Goal: Task Accomplishment & Management: Use online tool/utility

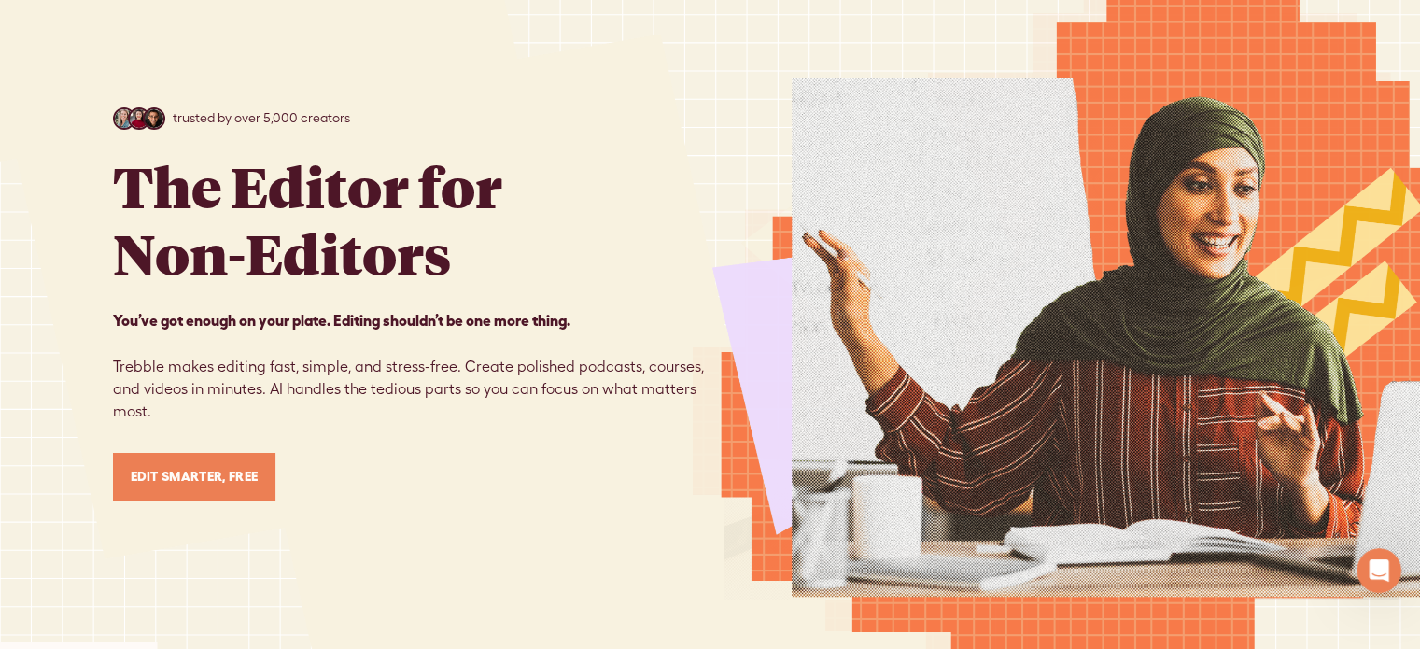
scroll to position [153, 0]
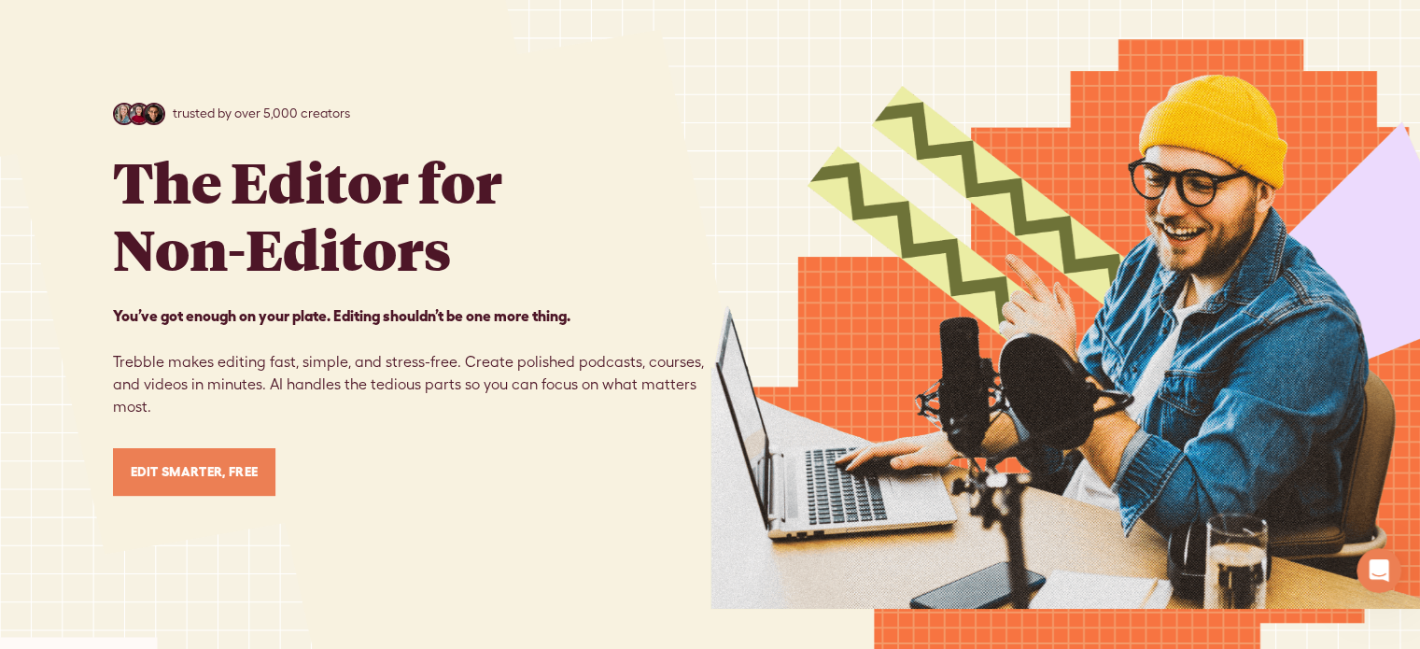
click at [194, 463] on link "Edit Smarter, Free" at bounding box center [194, 472] width 163 height 48
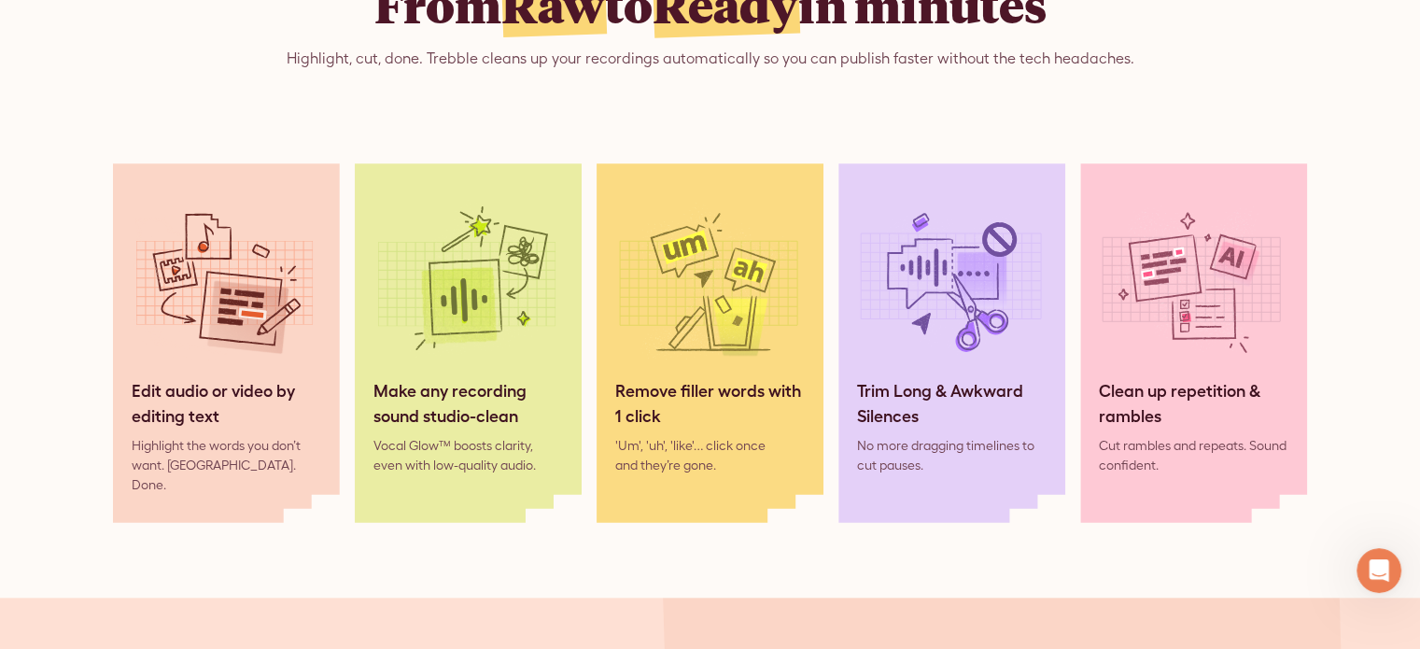
scroll to position [1646, 0]
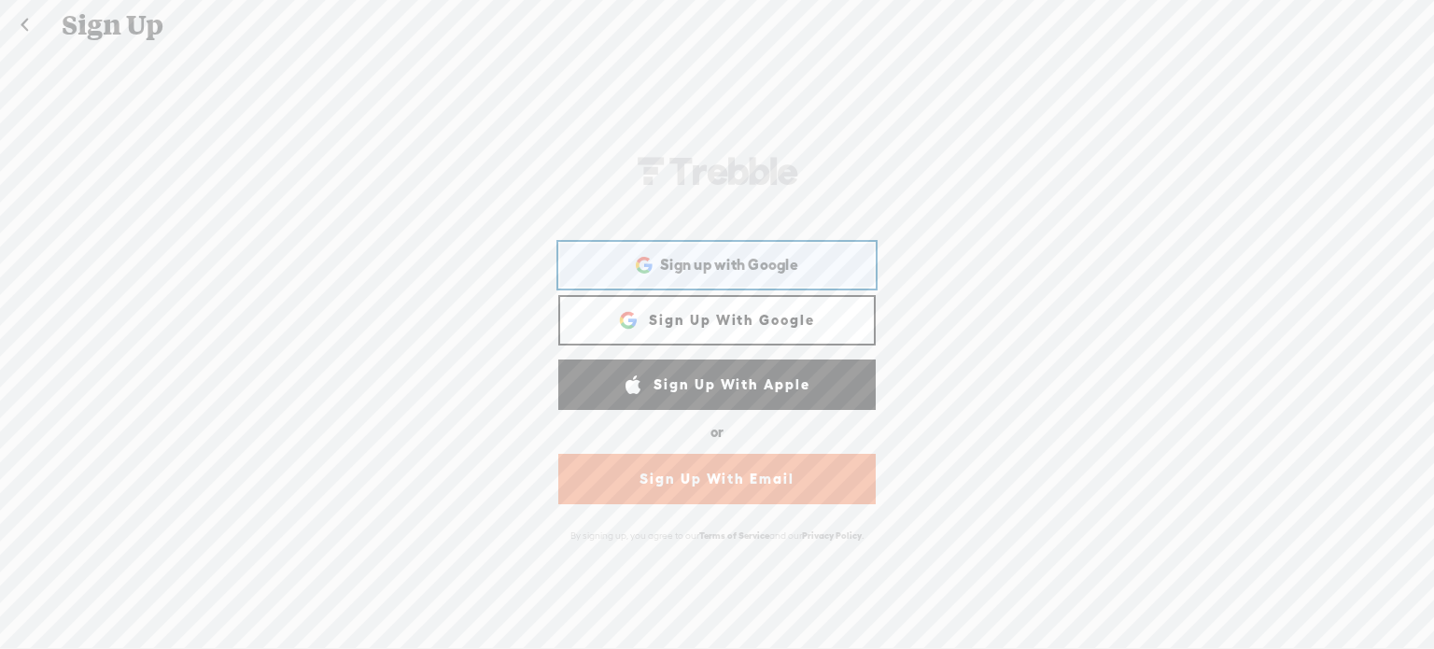
click at [719, 264] on span "Sign up with Google" at bounding box center [729, 265] width 138 height 20
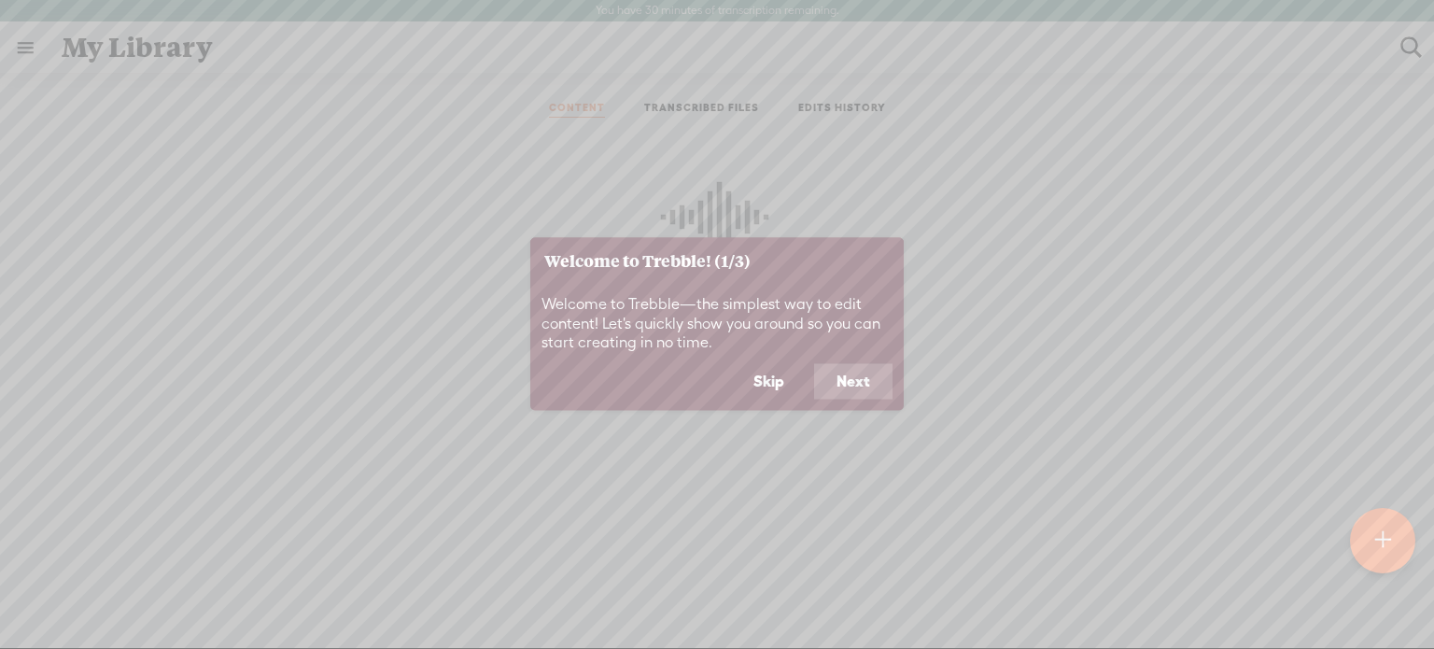
click at [863, 384] on button "Next" at bounding box center [853, 381] width 78 height 35
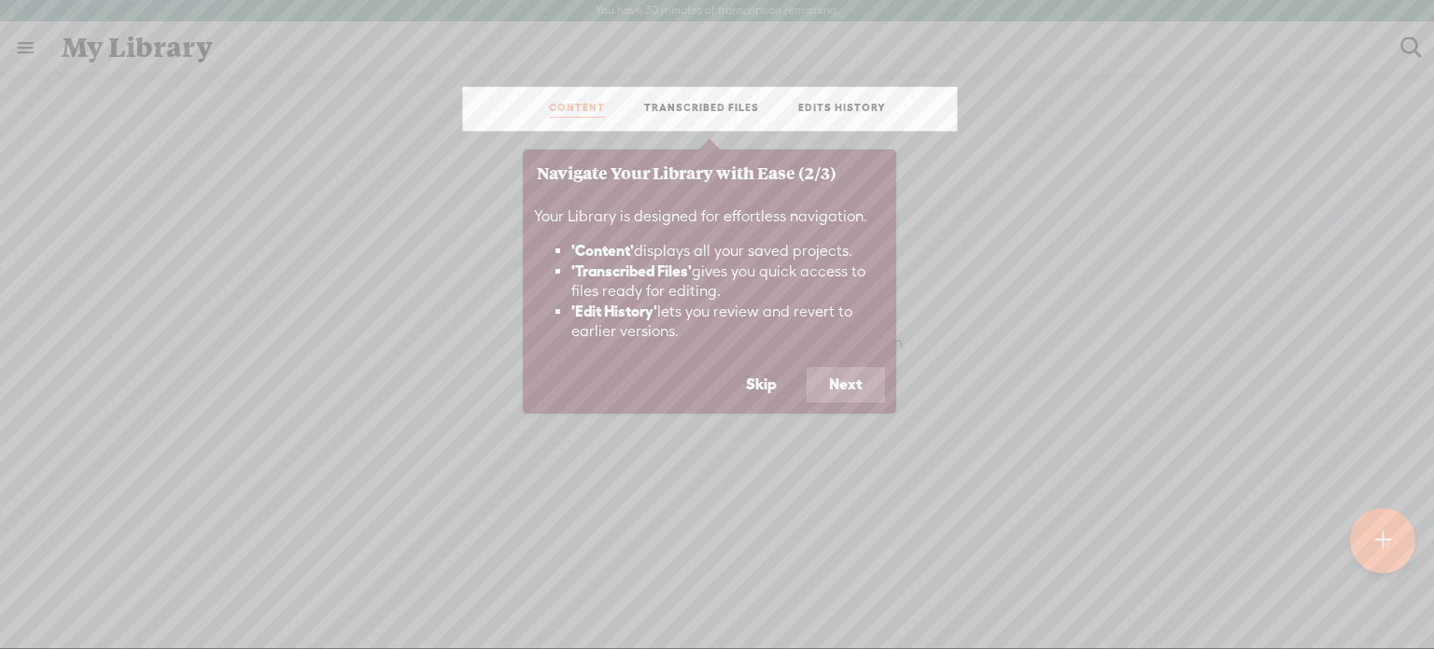
click at [863, 384] on button "Next" at bounding box center [846, 384] width 78 height 35
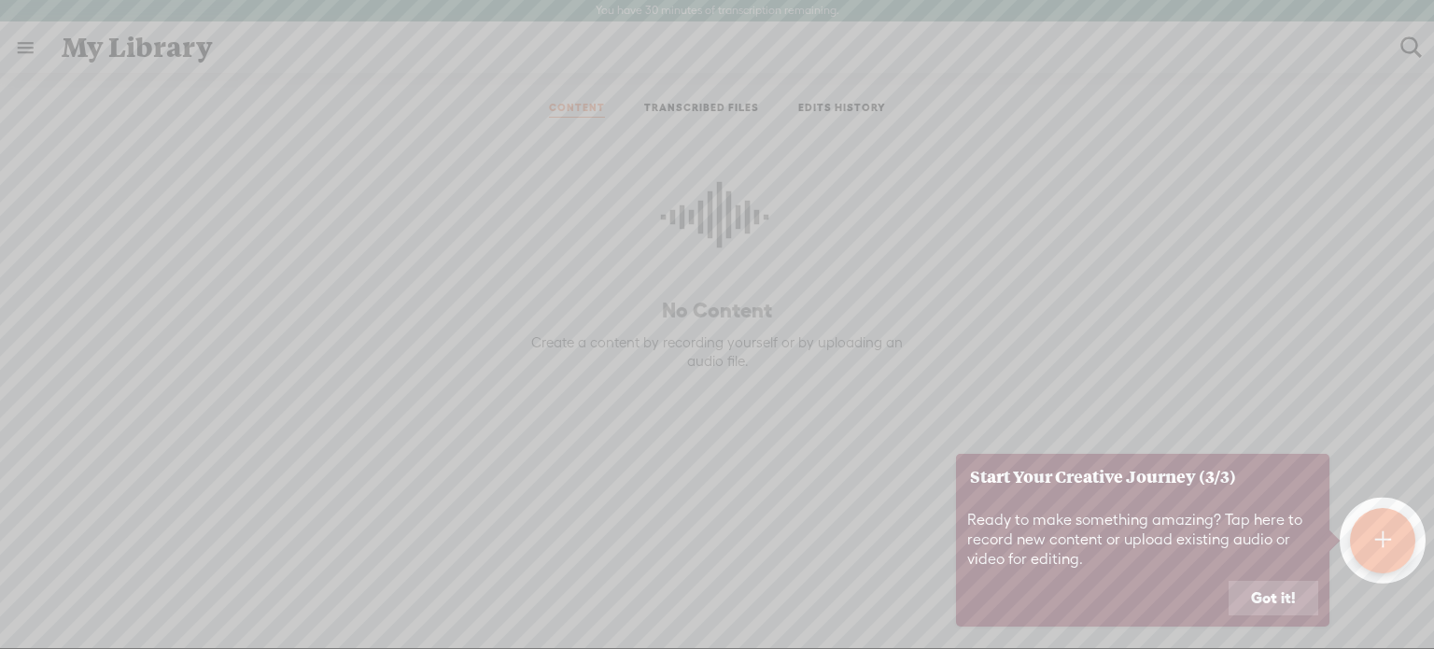
click at [1278, 602] on button "Got it!" at bounding box center [1273, 598] width 90 height 35
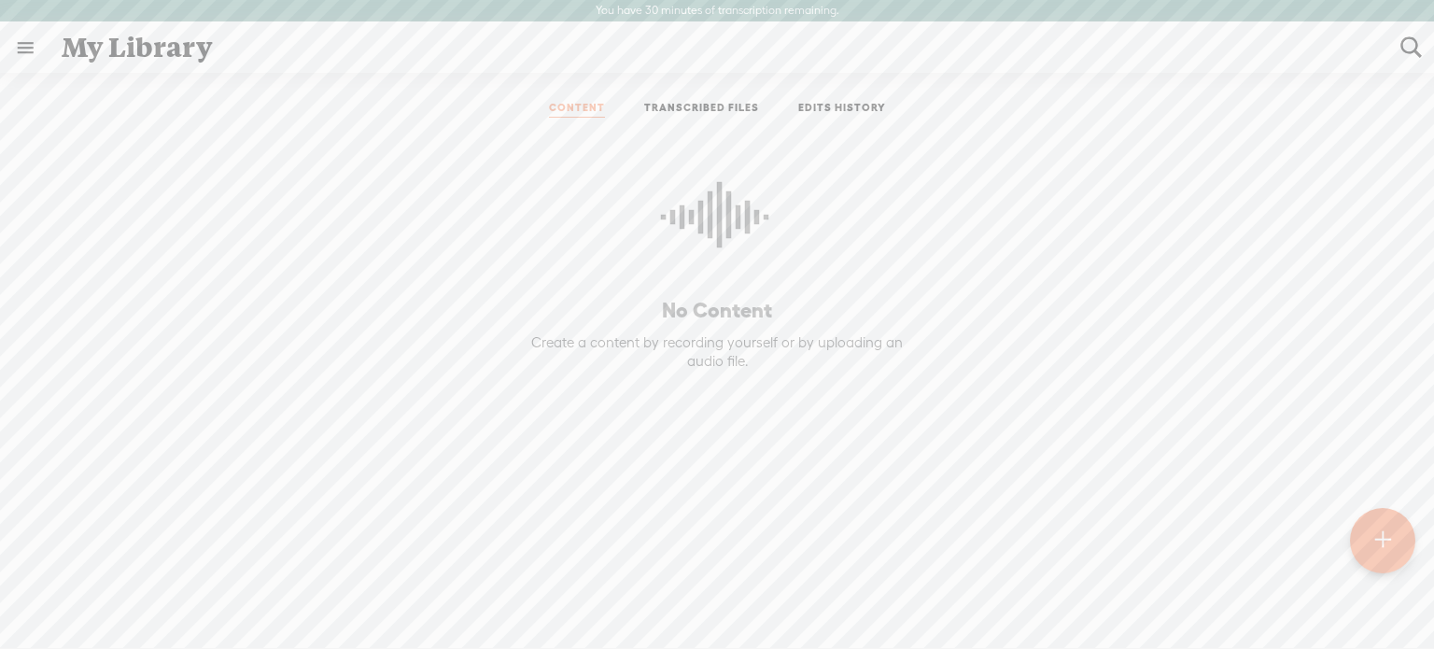
click at [1371, 533] on div at bounding box center [1382, 540] width 65 height 65
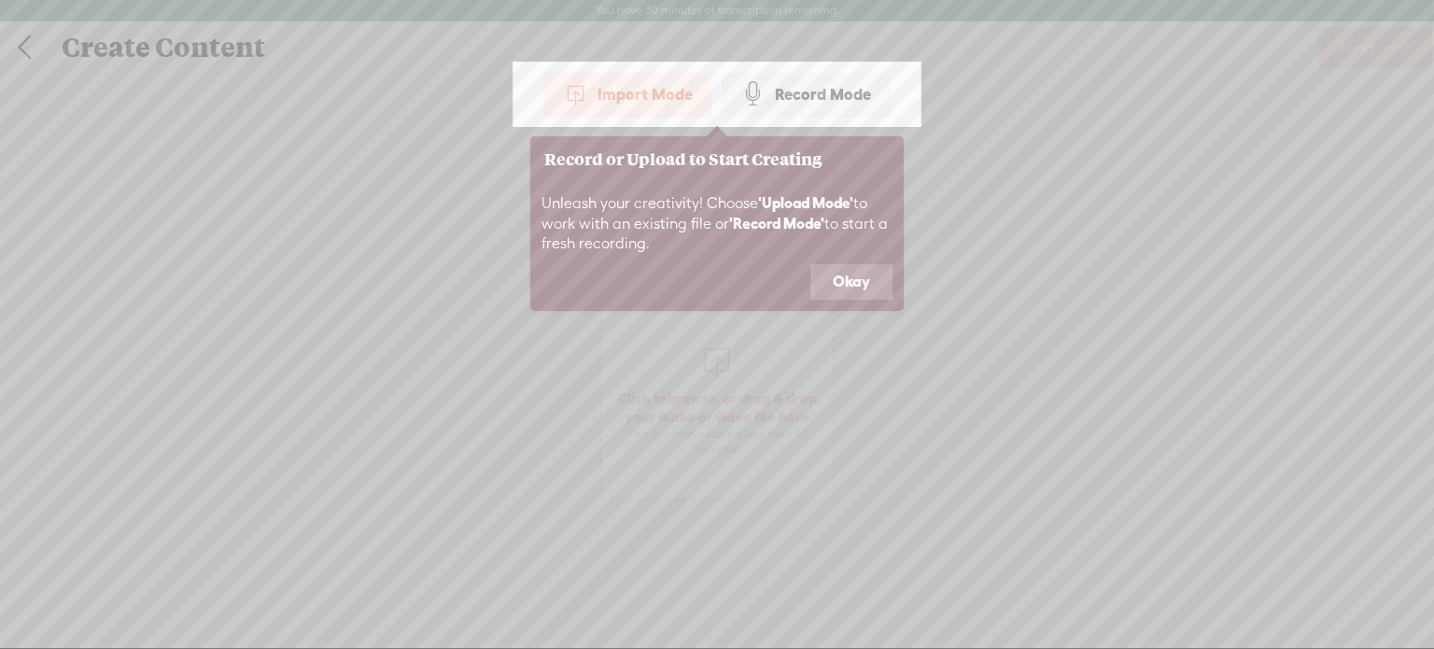
click at [833, 271] on button "Okay" at bounding box center [851, 281] width 82 height 35
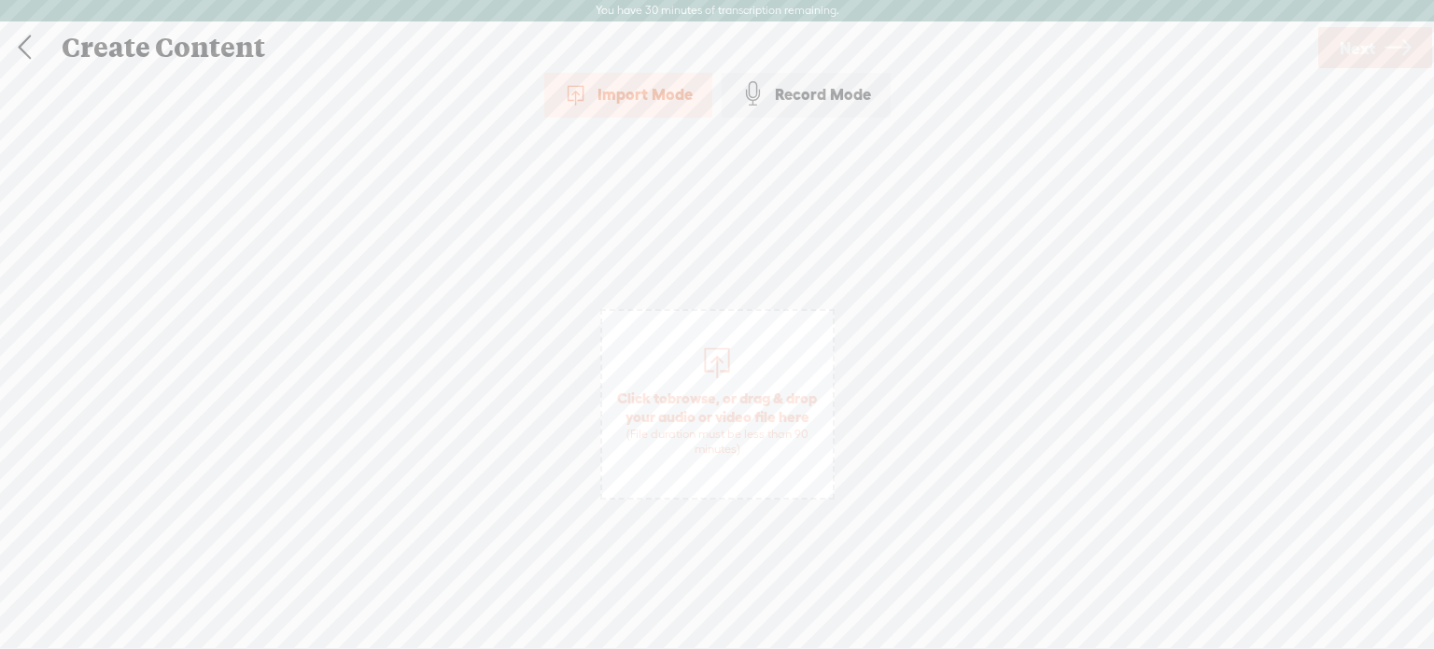
click at [711, 347] on div at bounding box center [716, 360] width 37 height 37
click at [1378, 35] on link "Next" at bounding box center [1375, 47] width 114 height 41
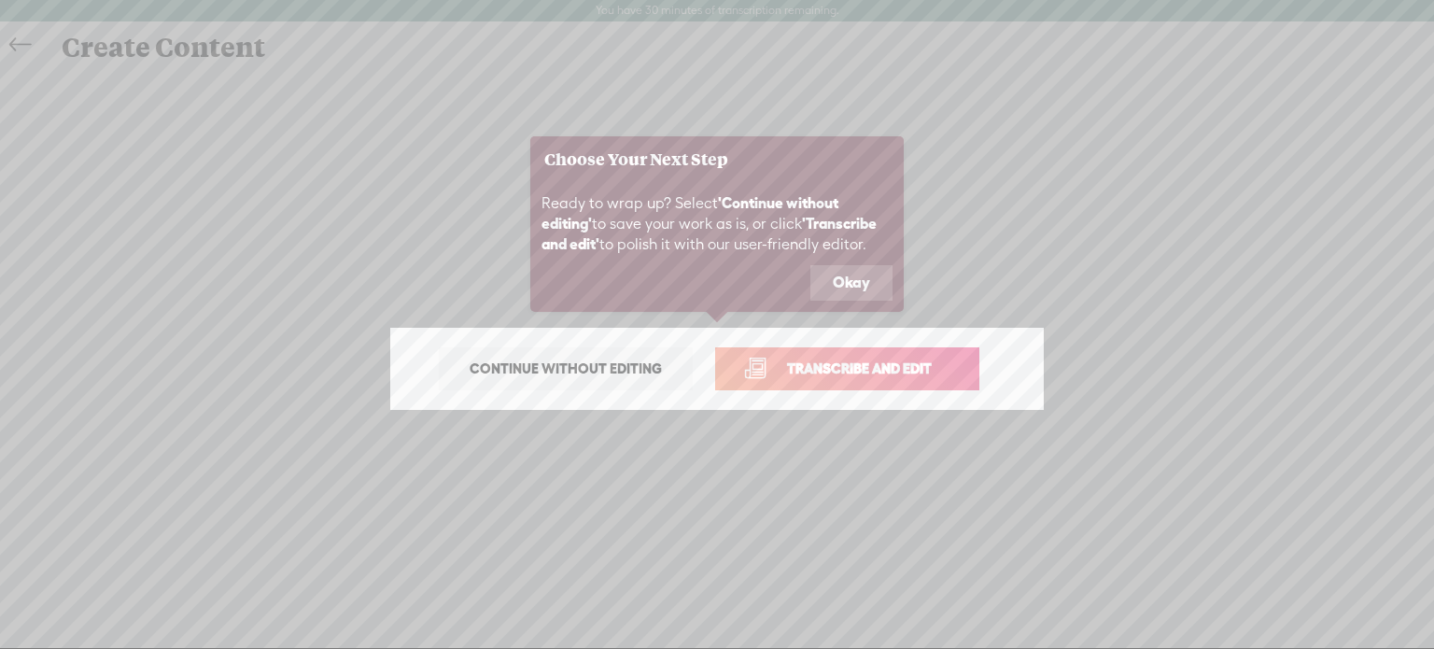
click at [847, 270] on button "Okay" at bounding box center [851, 282] width 82 height 35
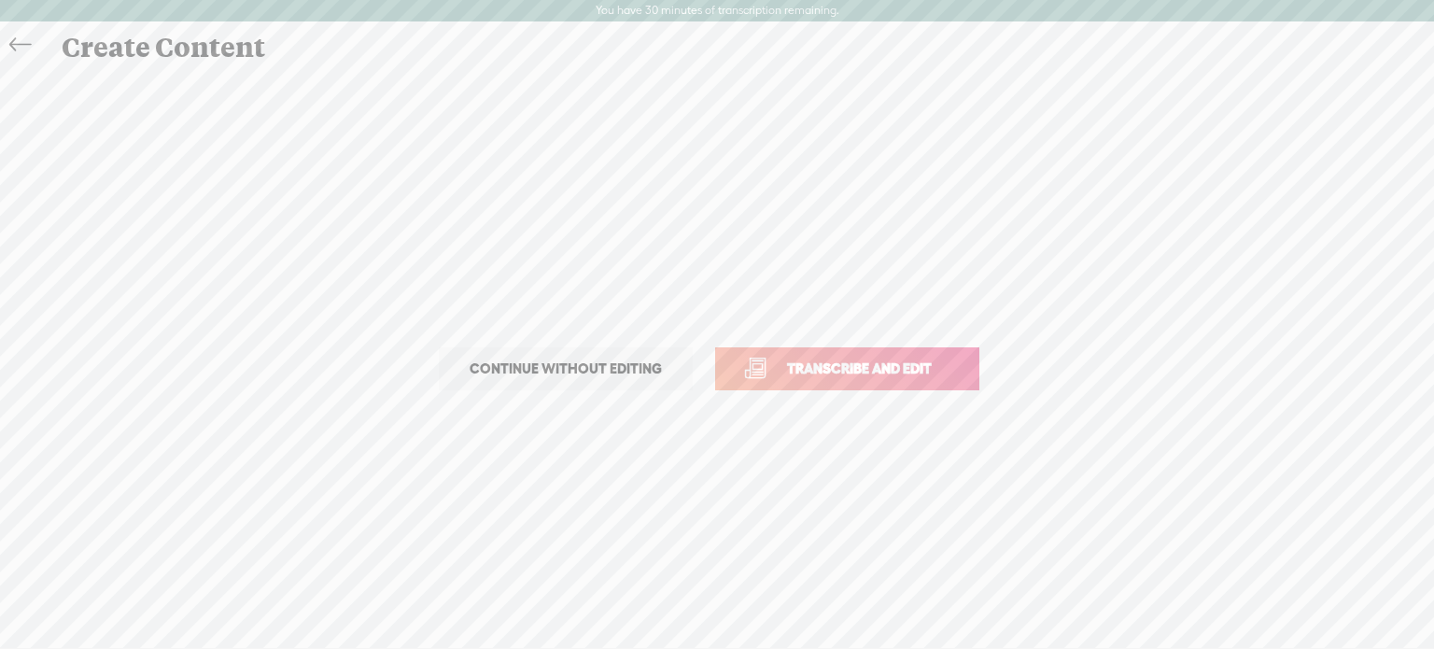
click at [832, 373] on span "Transcribe and edit" at bounding box center [859, 368] width 184 height 21
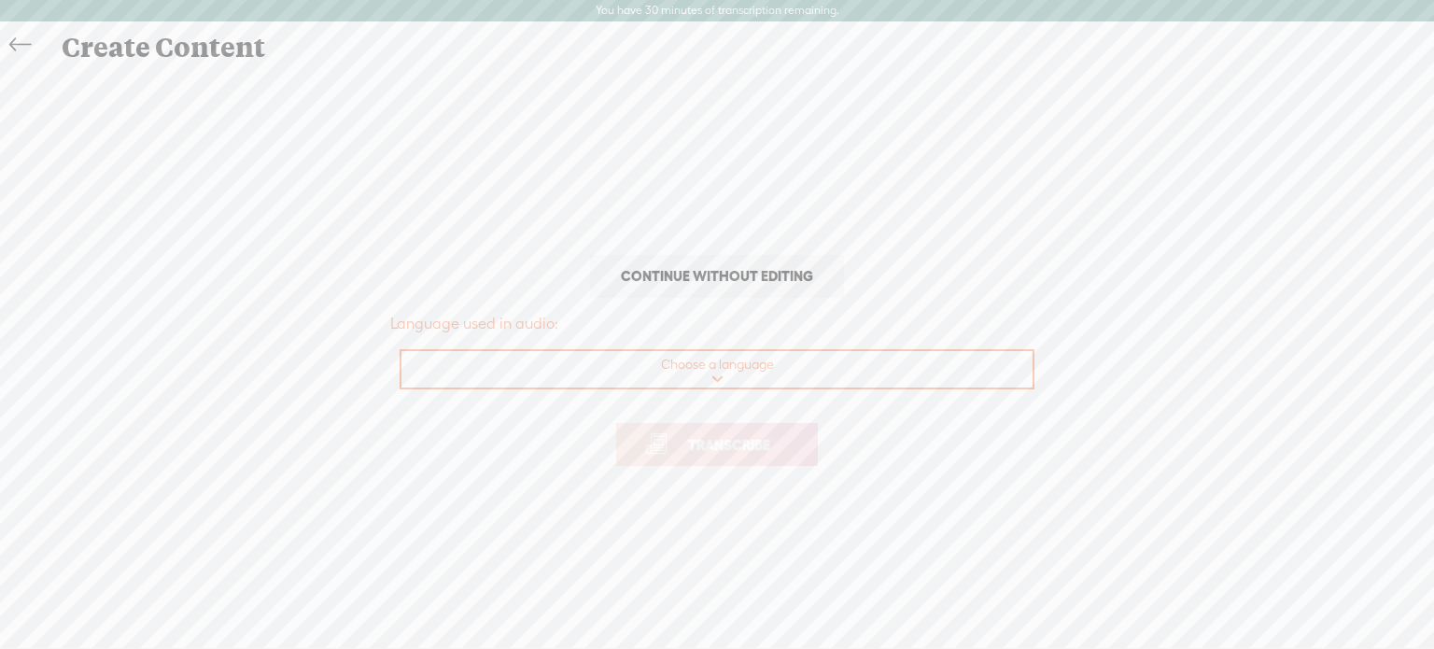
click at [714, 372] on select "Choose a language Afrikaans Albanian Amharic Arabic, Gulf Arabic, Modern Standa…" at bounding box center [717, 370] width 633 height 38
select select "hi-IN"
click at [401, 351] on select "Choose a language Afrikaans Albanian Amharic Arabic, Gulf Arabic, Modern Standa…" at bounding box center [717, 370] width 633 height 38
click at [691, 439] on span "Transcribe" at bounding box center [728, 444] width 121 height 21
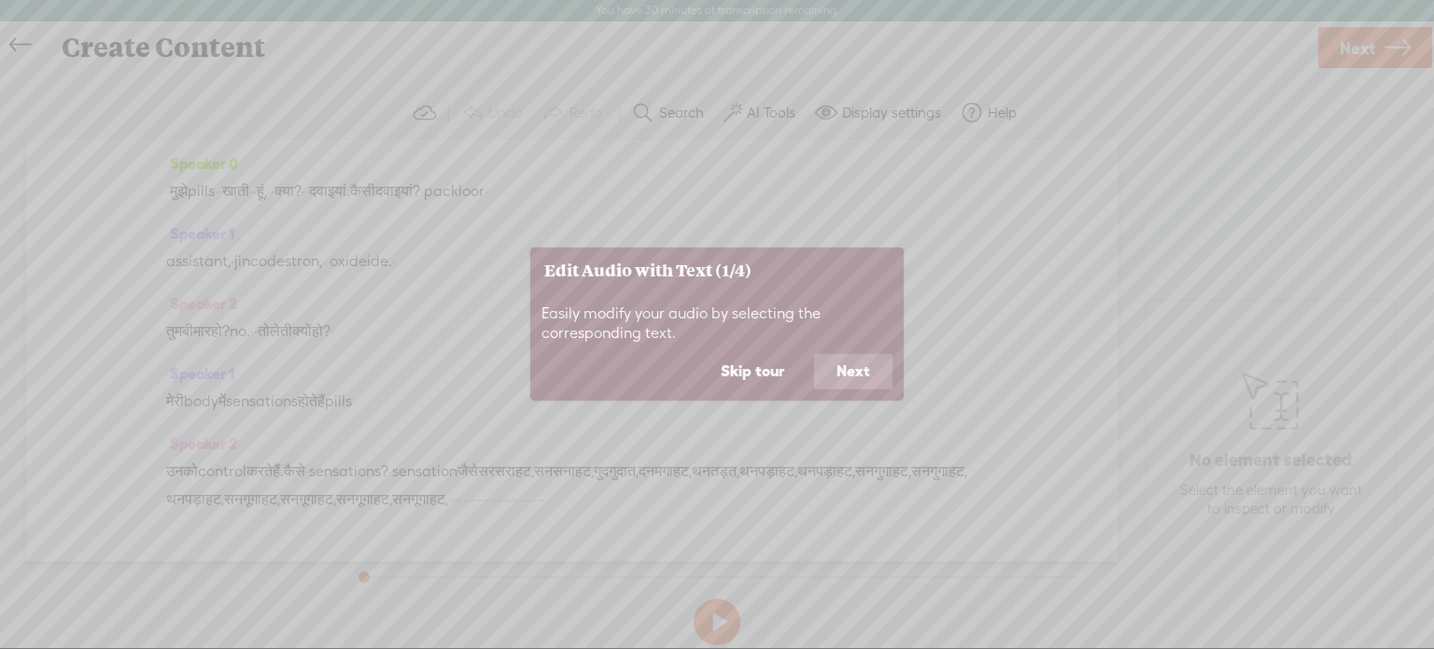
click at [837, 365] on button "Next" at bounding box center [853, 371] width 78 height 35
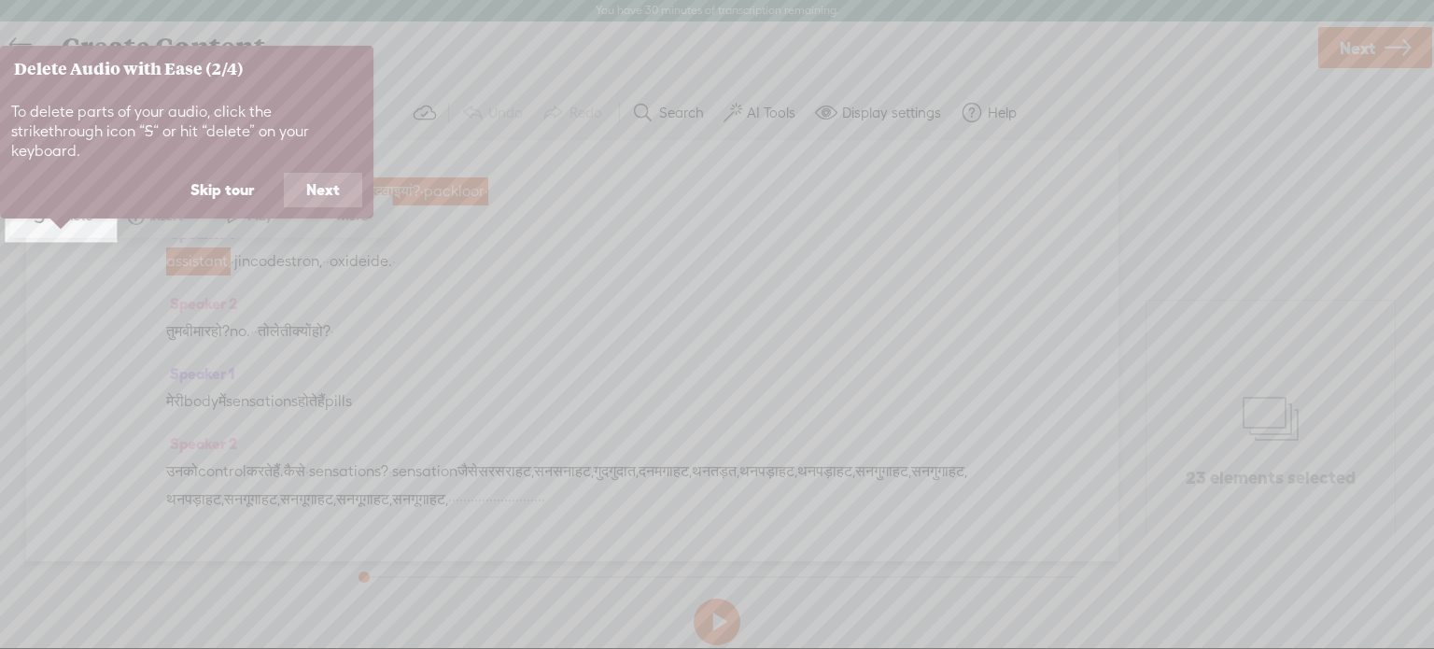
click at [323, 173] on button "Next" at bounding box center [323, 190] width 78 height 35
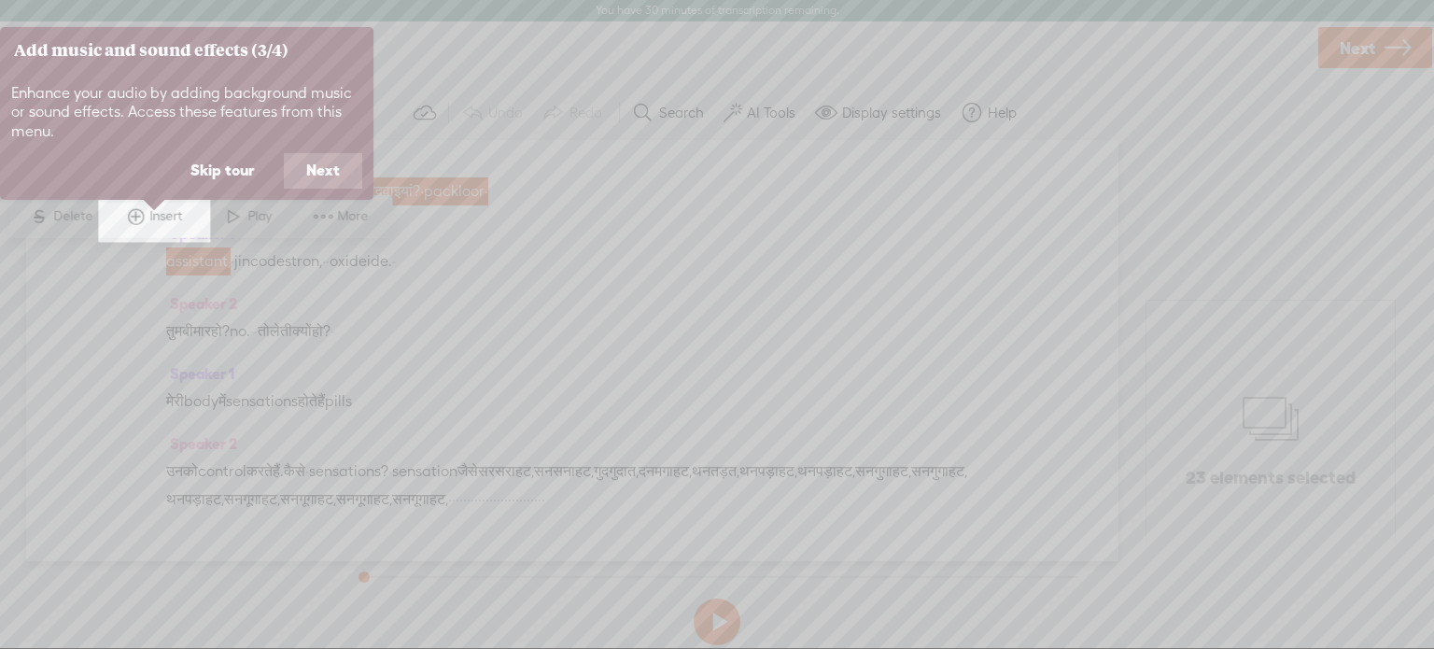
click at [325, 171] on button "Next" at bounding box center [323, 170] width 78 height 35
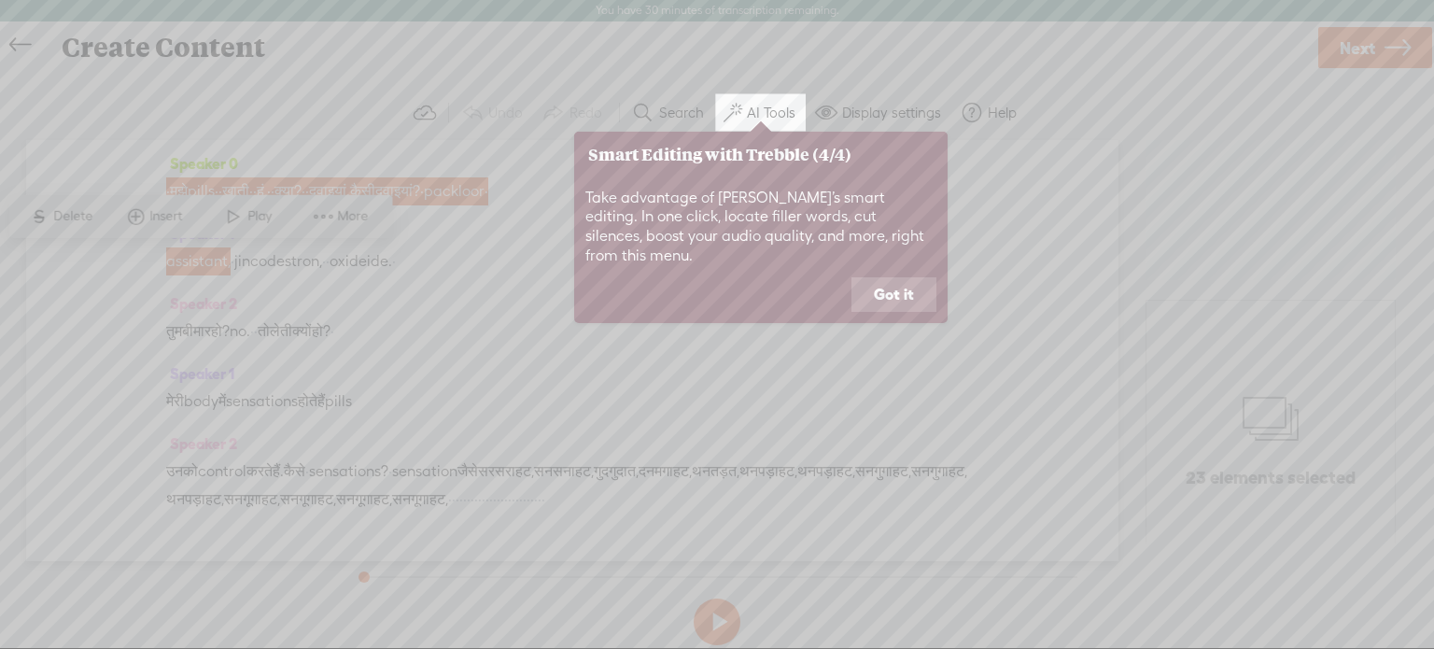
click at [884, 277] on button "Got it" at bounding box center [893, 294] width 85 height 35
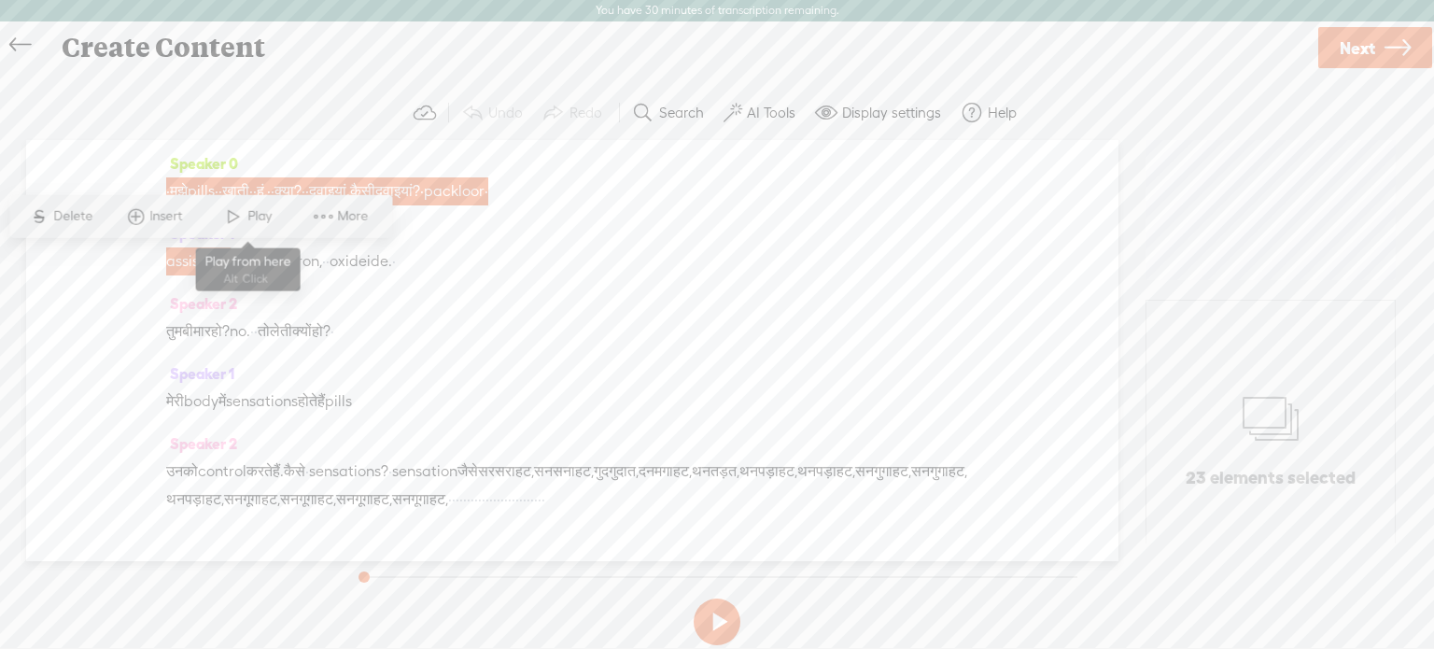
click at [214, 202] on span "Play" at bounding box center [247, 216] width 93 height 34
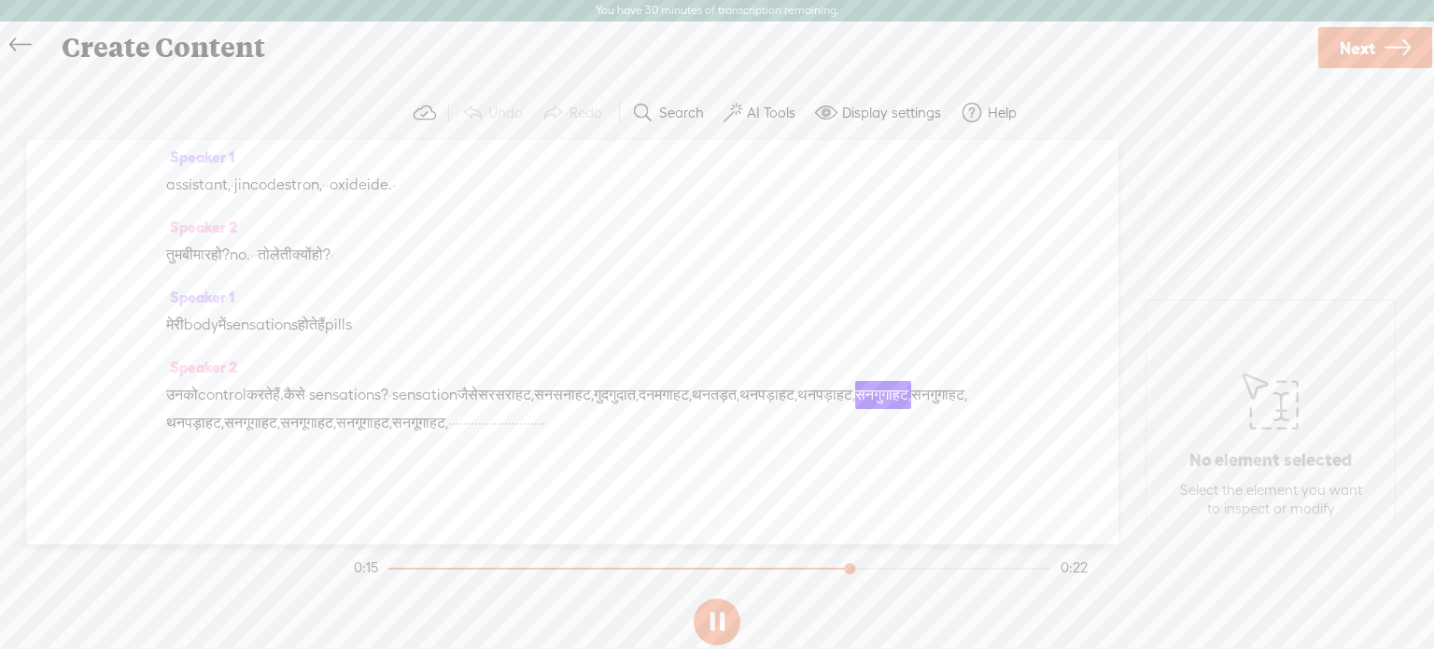
scroll to position [104, 0]
click at [751, 108] on label "AI Tools" at bounding box center [771, 113] width 49 height 19
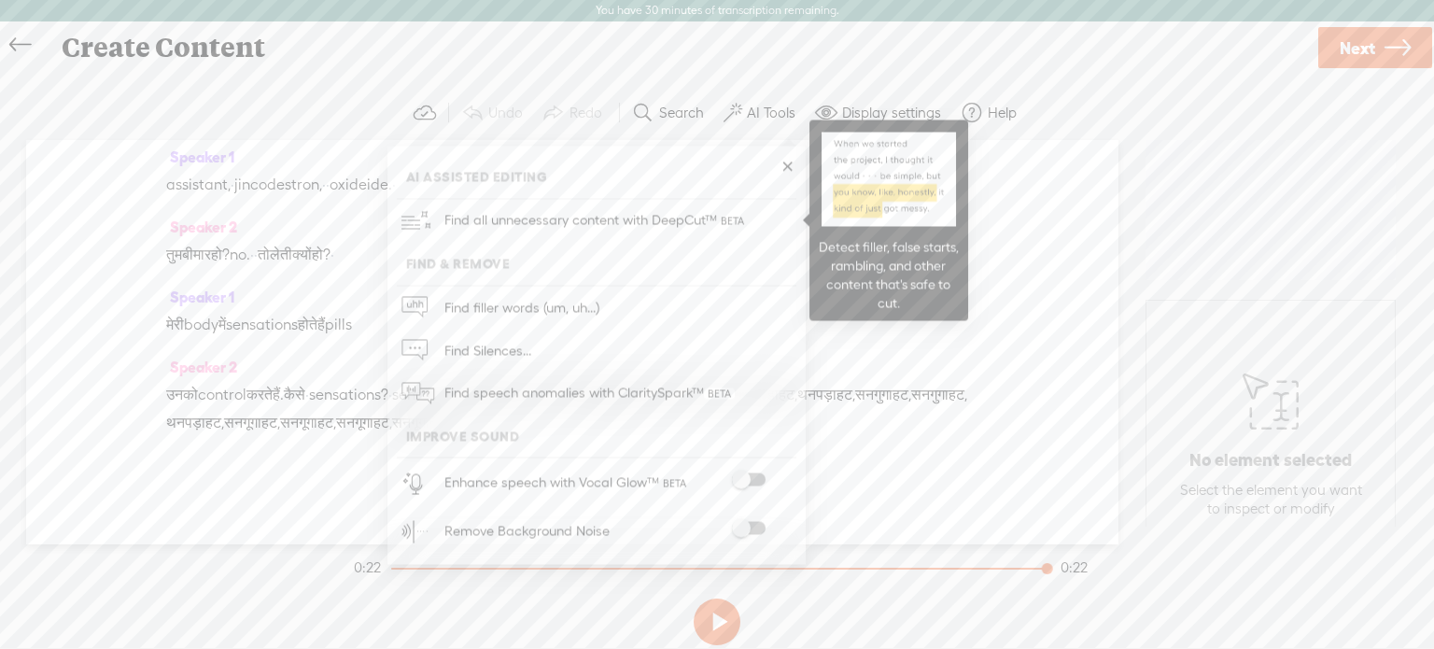
click at [517, 221] on span "Find all unnecessary content with DeepCut™" at bounding box center [596, 221] width 316 height 44
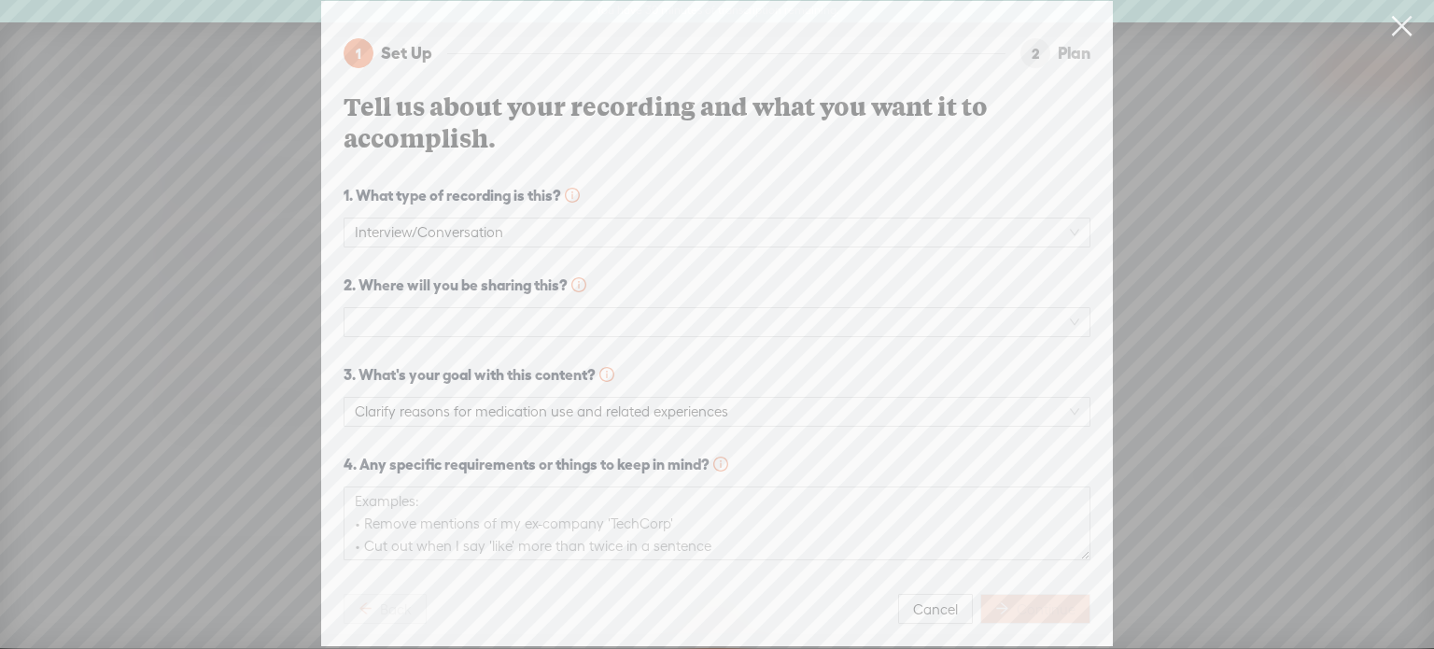
scroll to position [21, 0]
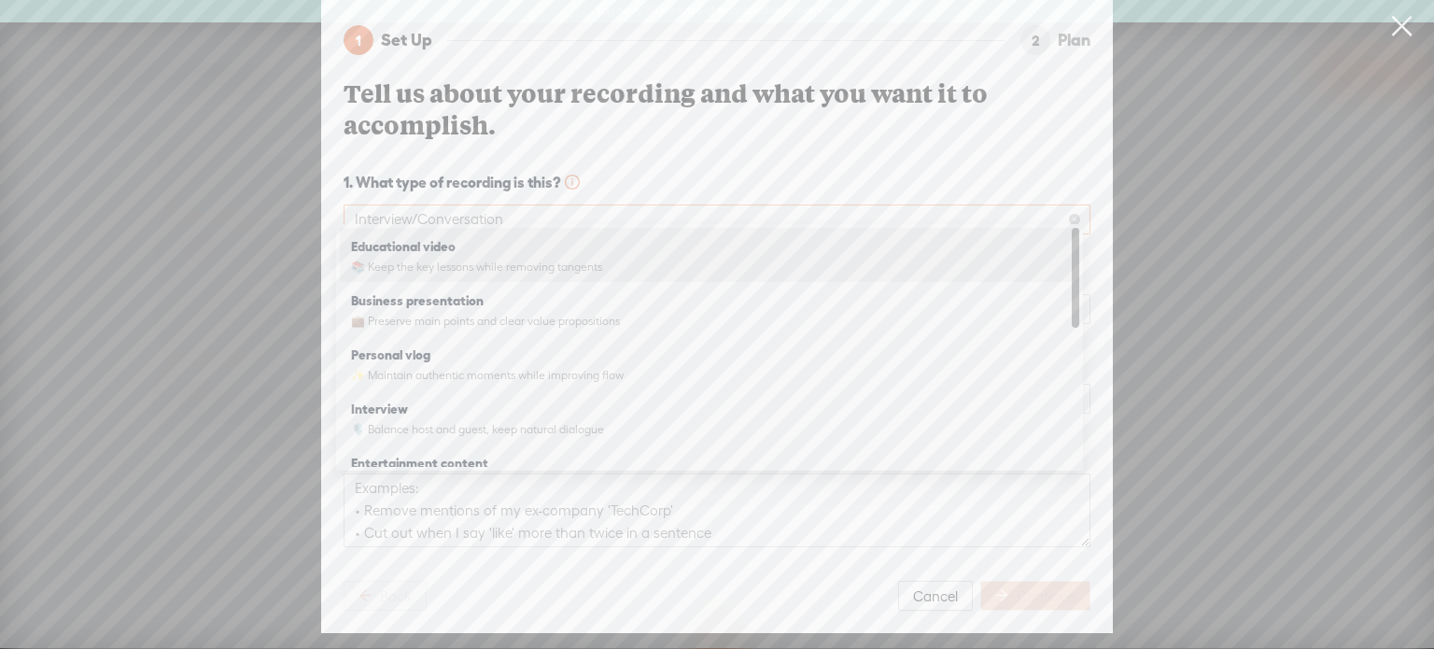
click at [608, 205] on span "Interview/Conversation" at bounding box center [717, 219] width 724 height 28
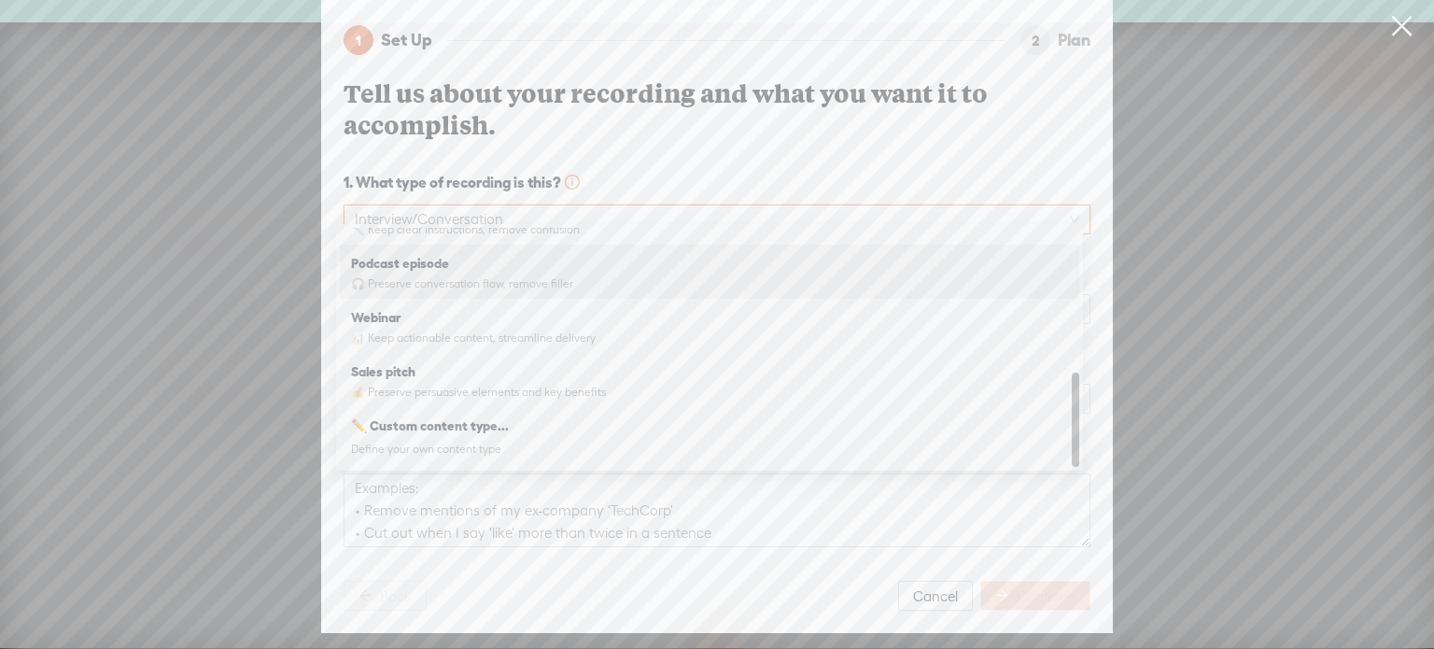
scroll to position [361, 0]
click at [447, 436] on div "✏️ Custom content type... Define your own content type" at bounding box center [709, 437] width 717 height 51
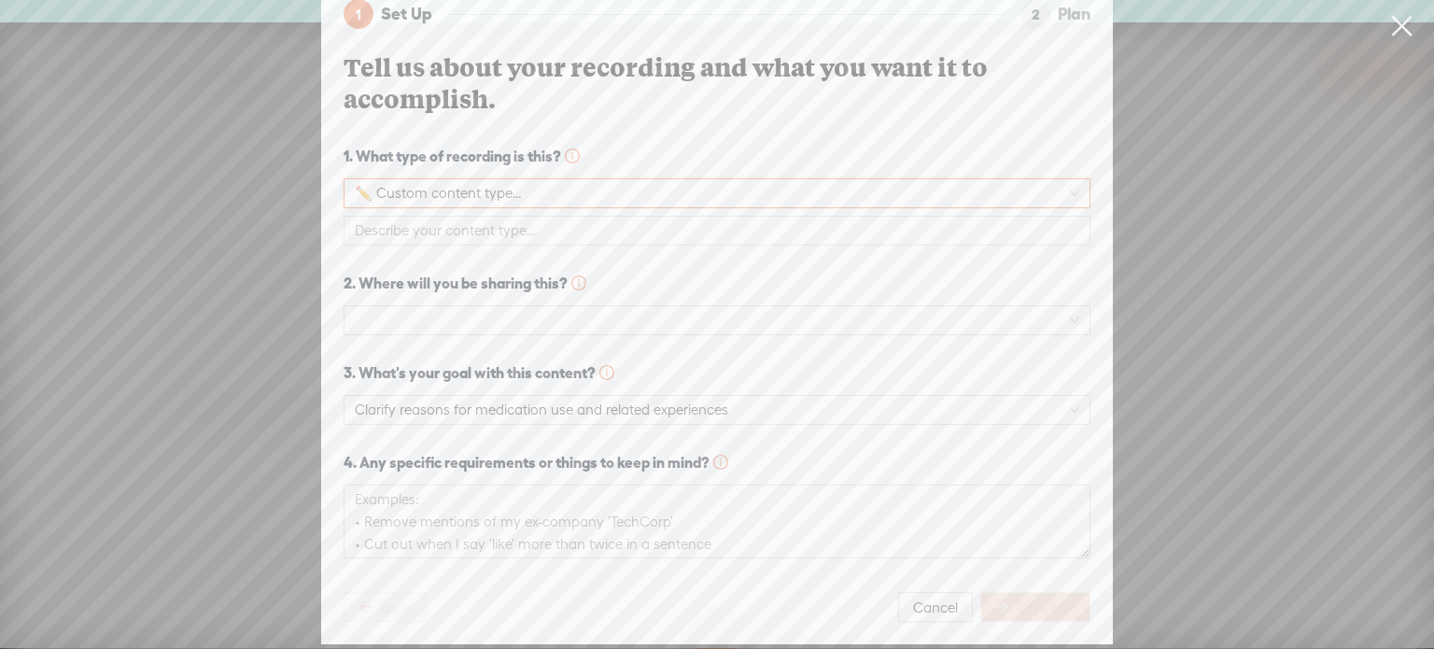
scroll to position [3, 0]
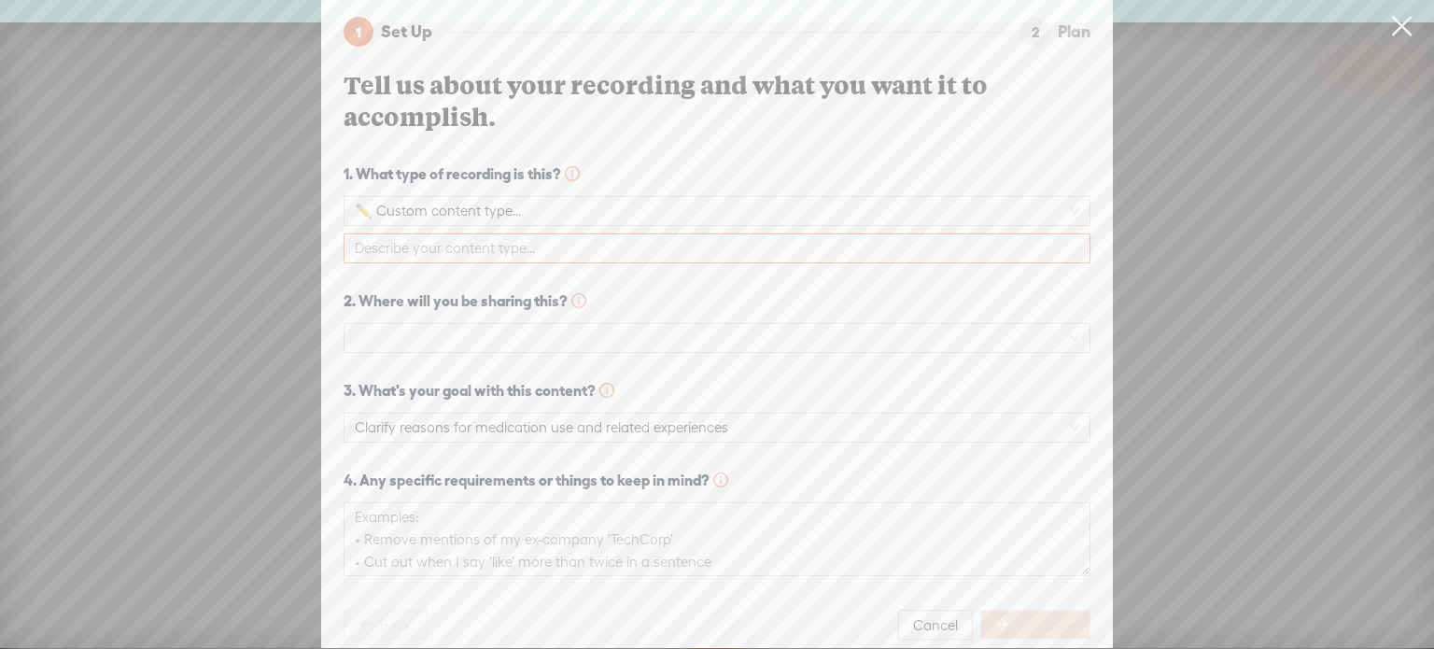
click at [476, 239] on input "text" at bounding box center [717, 248] width 747 height 30
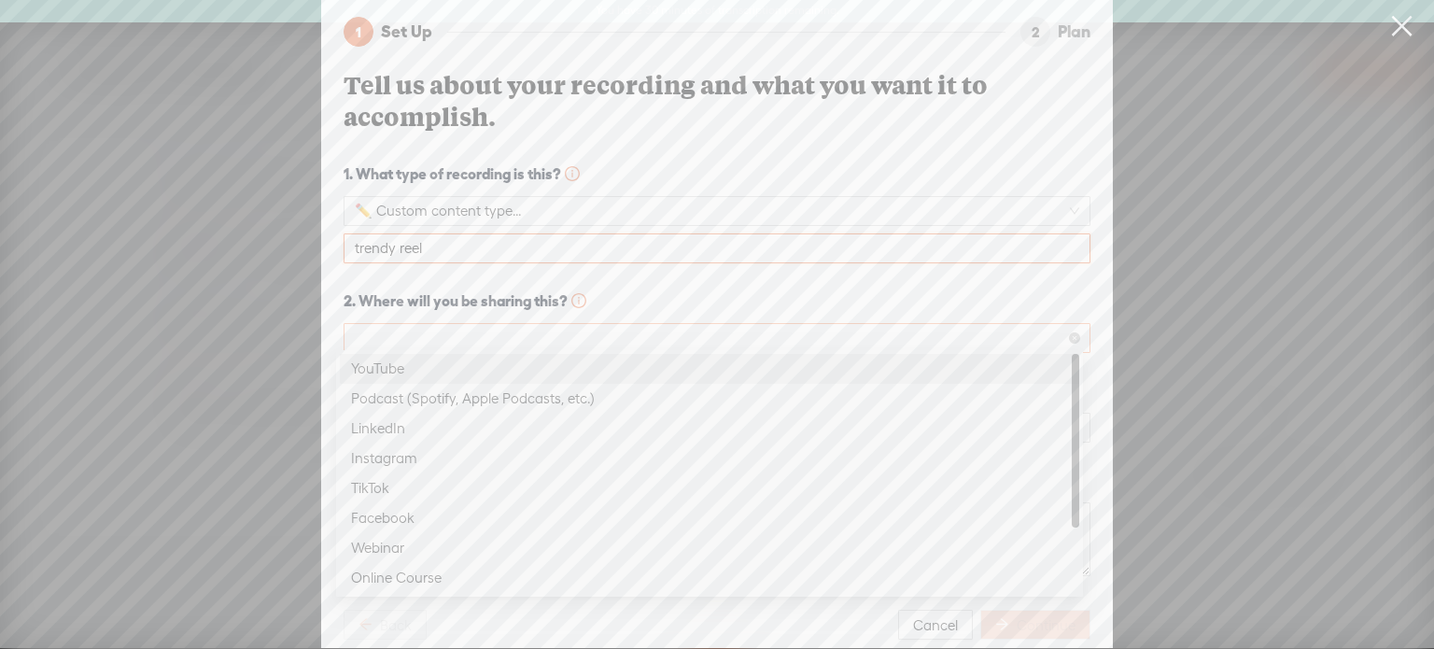
click at [493, 325] on span at bounding box center [717, 338] width 724 height 28
type input "trendy reel"
click at [405, 458] on div "Instagram" at bounding box center [709, 458] width 717 height 22
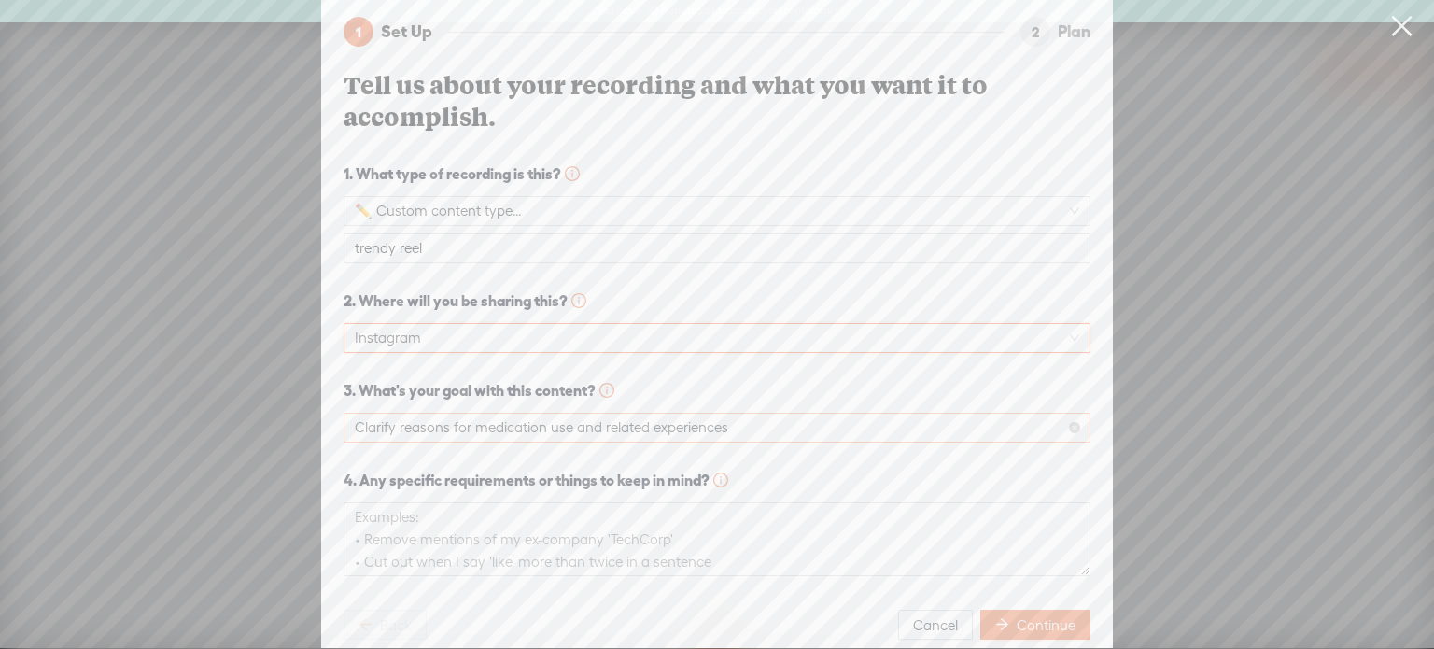
click at [457, 414] on span "Clarify reasons for medication use and related experiences" at bounding box center [717, 428] width 724 height 28
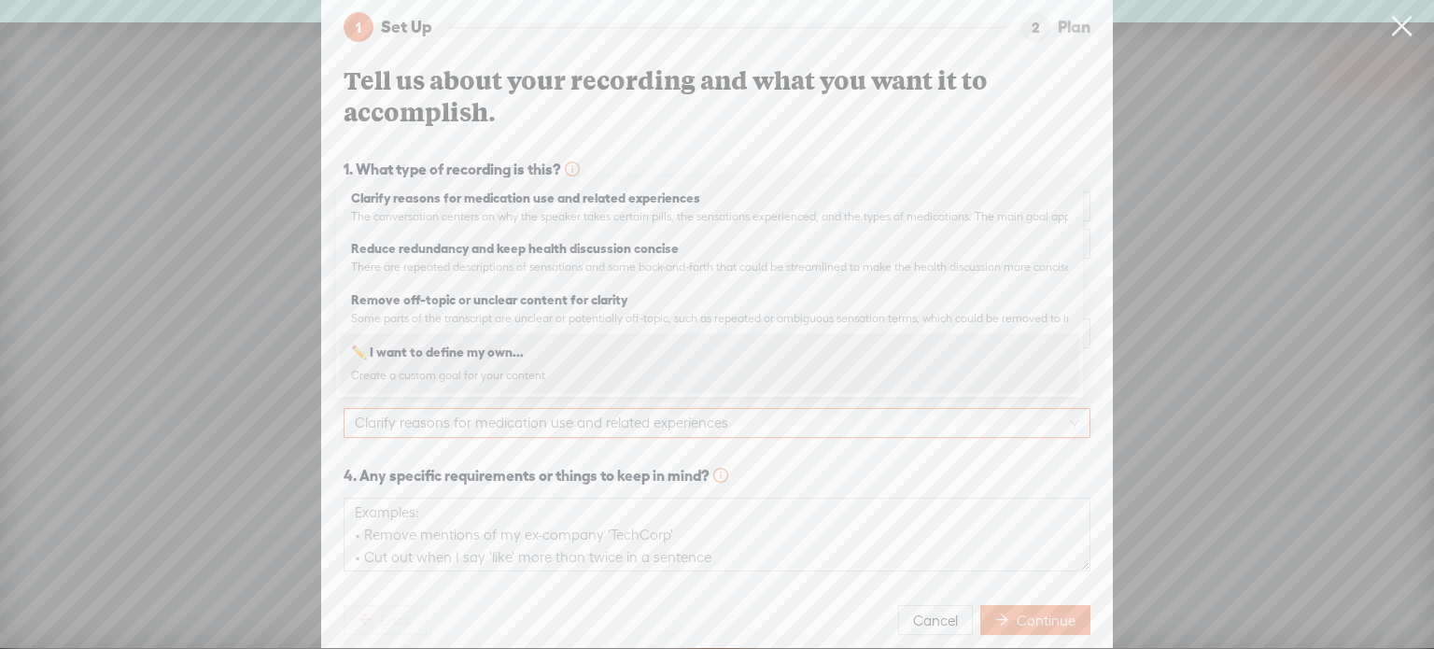
scroll to position [39, 0]
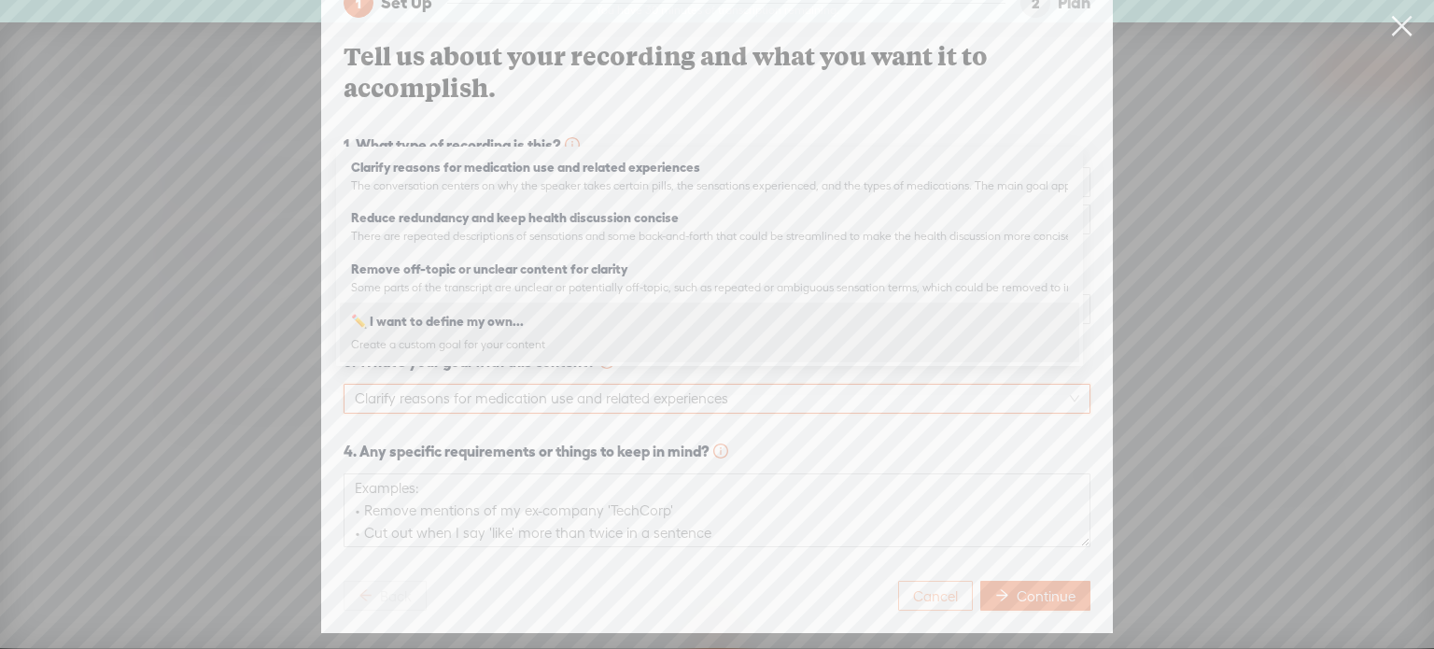
click at [948, 587] on span "Cancel" at bounding box center [935, 596] width 45 height 19
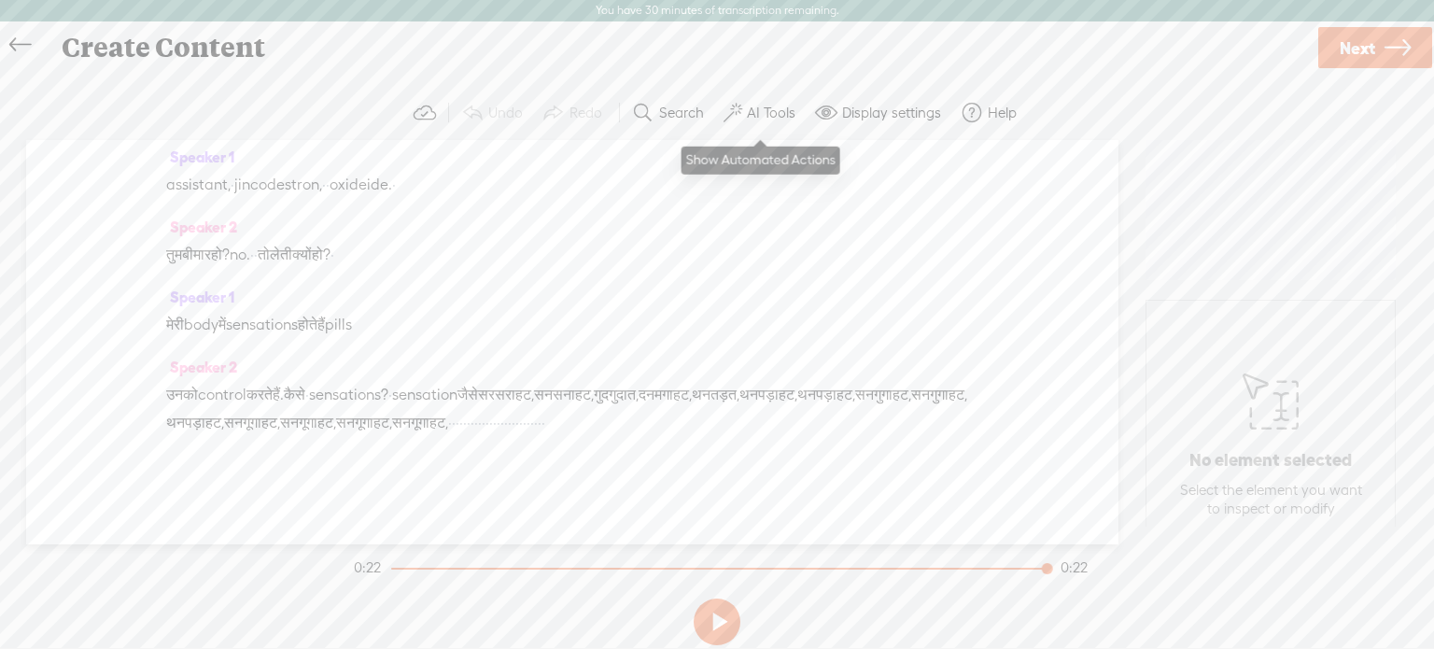
click at [765, 105] on label "AI Tools" at bounding box center [771, 113] width 49 height 19
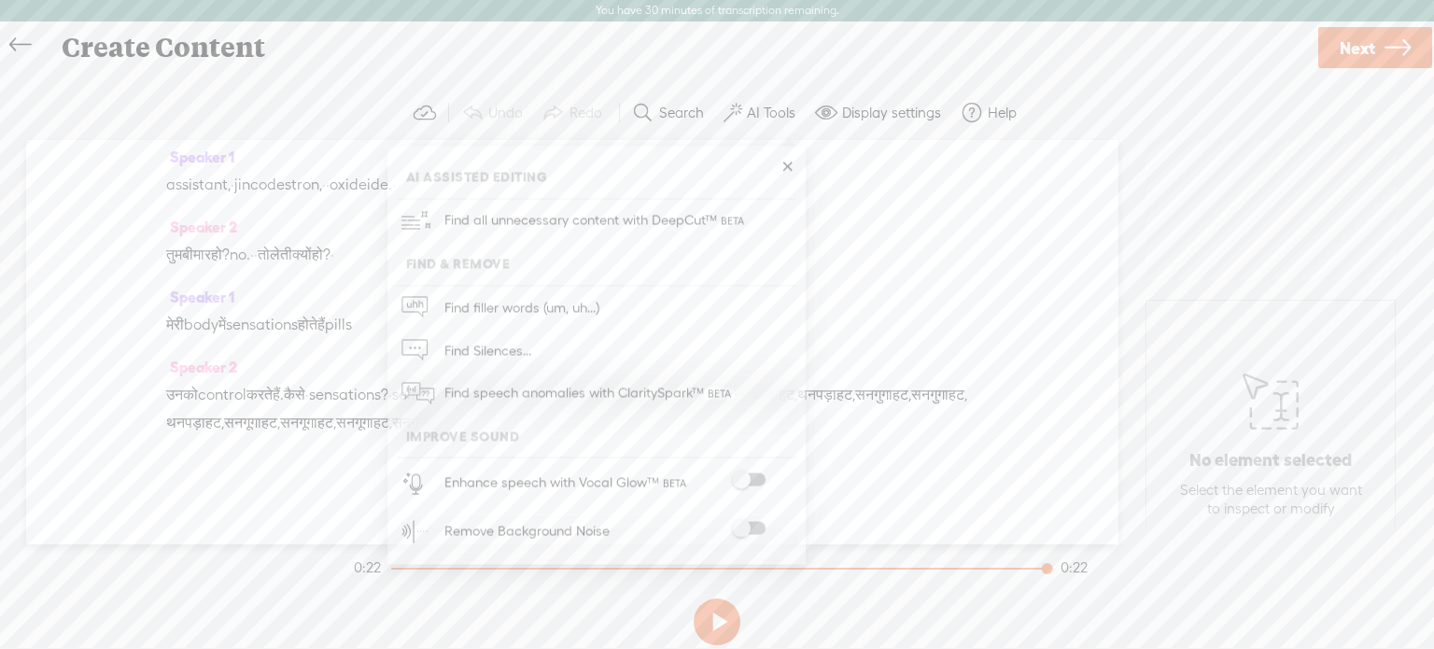
click at [756, 522] on span at bounding box center [749, 528] width 34 height 13
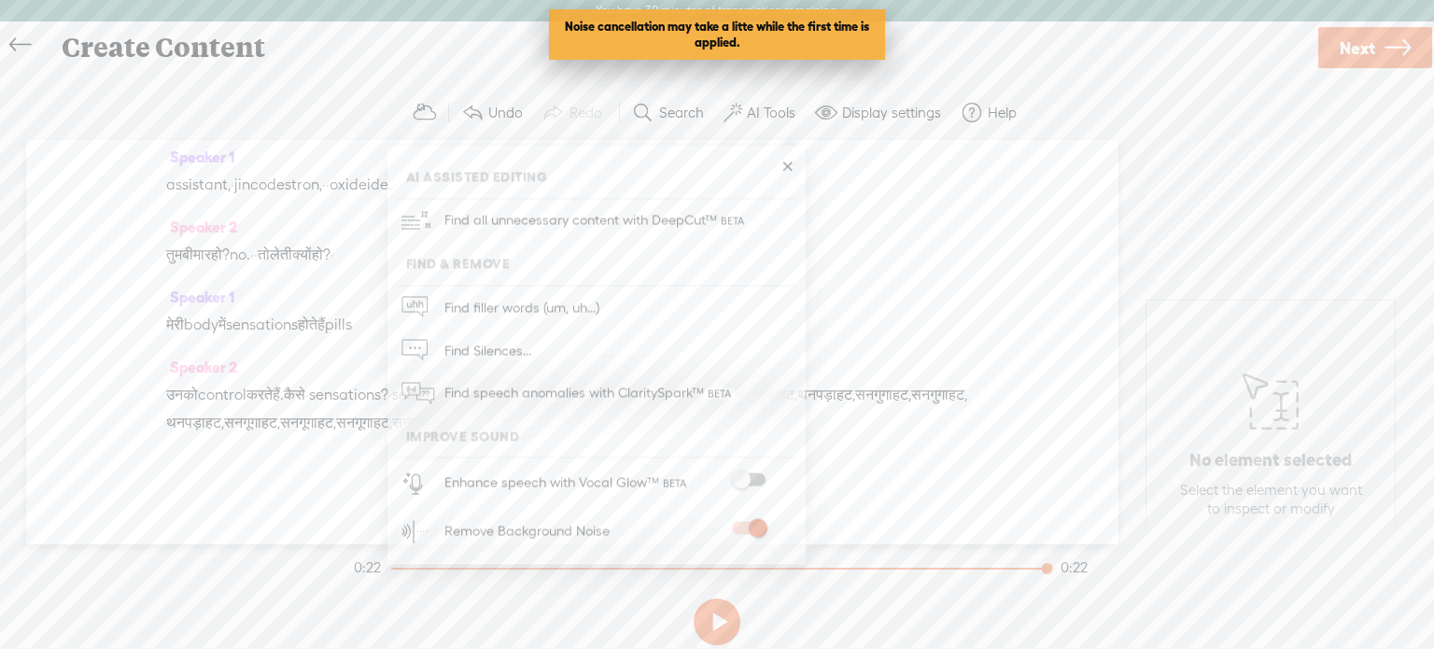
click at [702, 623] on button at bounding box center [717, 621] width 47 height 47
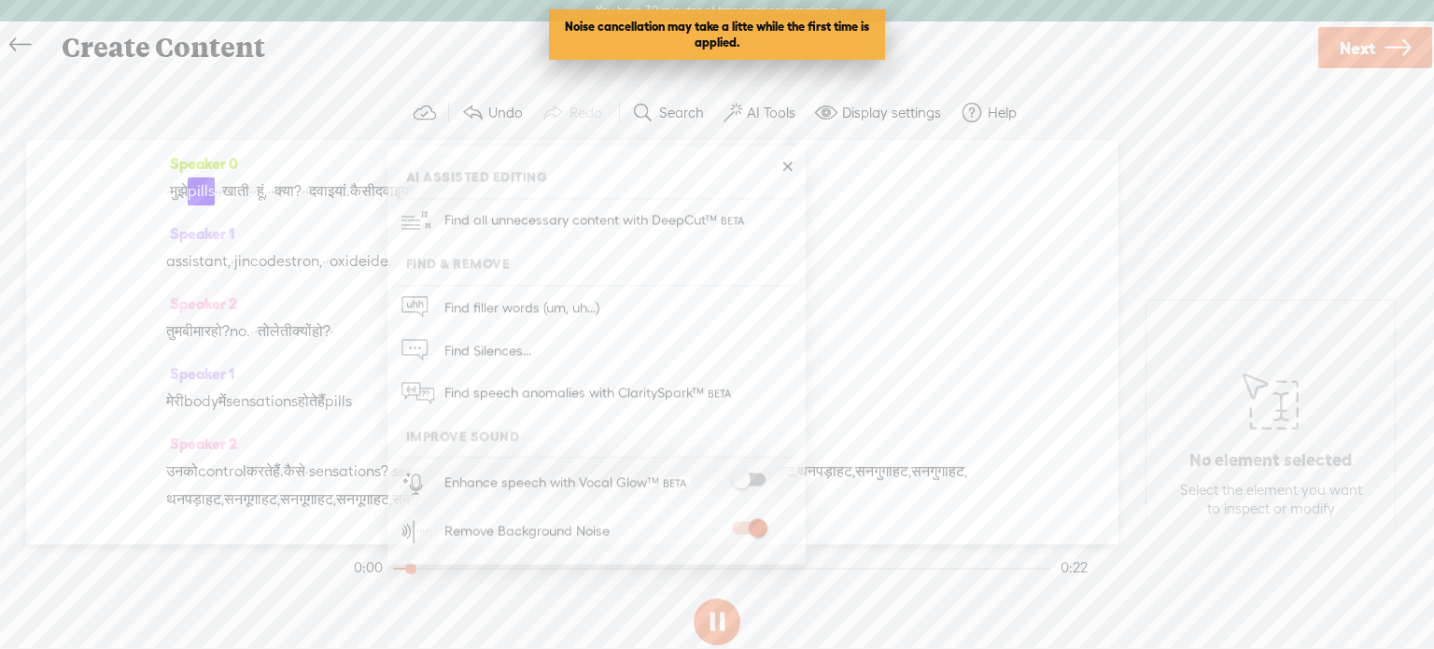
click at [747, 476] on span at bounding box center [749, 479] width 34 height 13
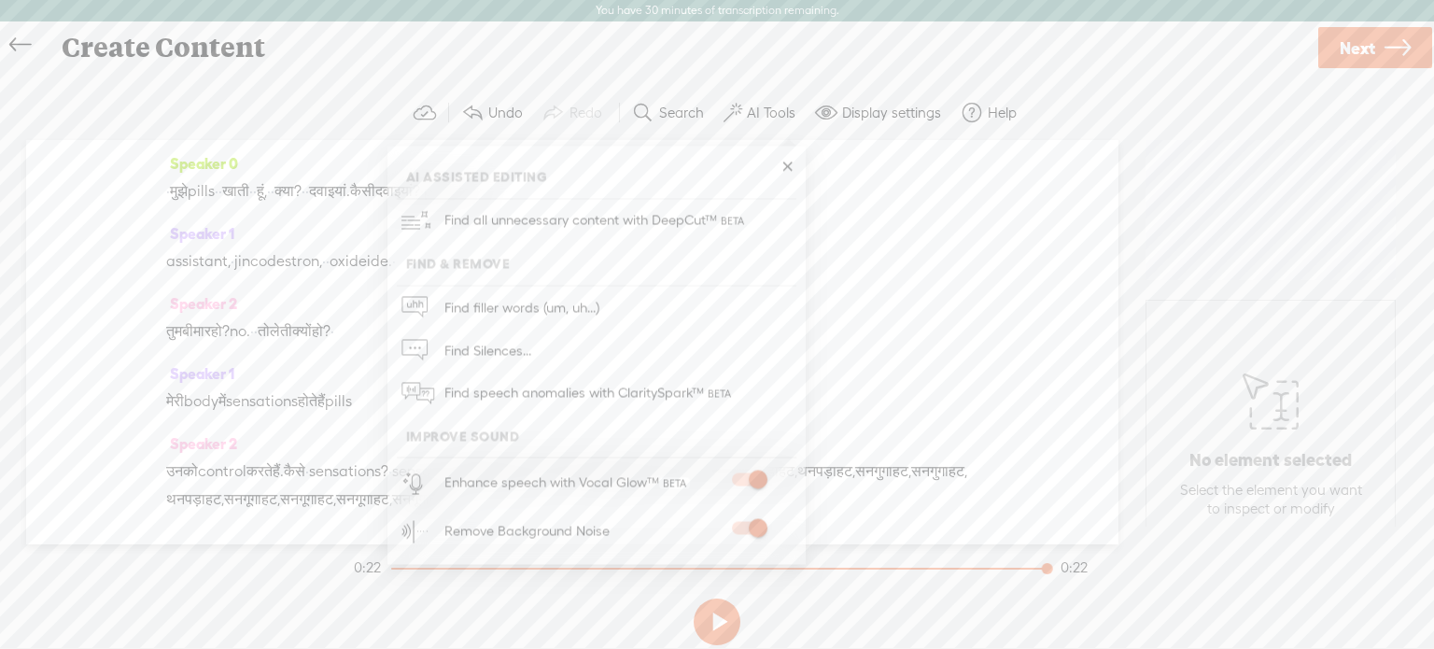
click at [721, 623] on button at bounding box center [717, 621] width 47 height 47
click at [748, 479] on span at bounding box center [749, 479] width 34 height 13
click at [920, 256] on div "assistant, · · jincodestron, · · oxideide. ·" at bounding box center [572, 261] width 812 height 28
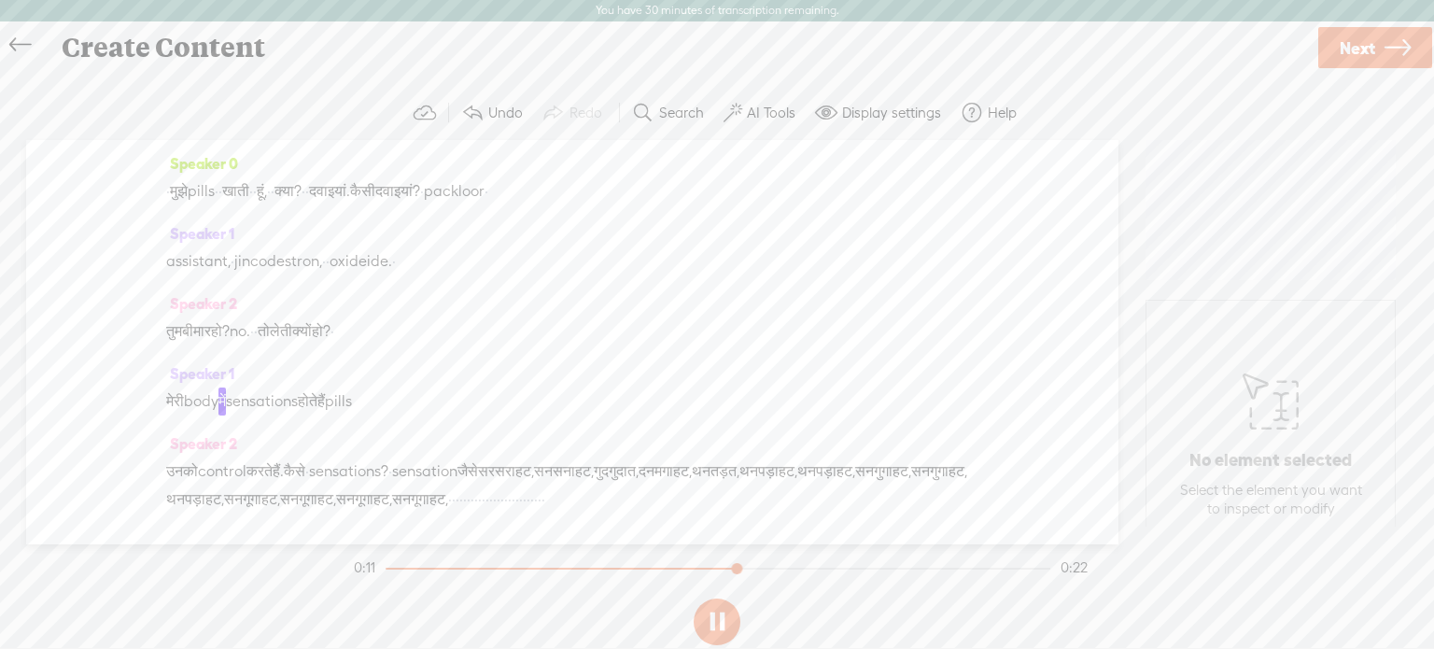
click at [880, 119] on label "Display settings" at bounding box center [891, 113] width 99 height 19
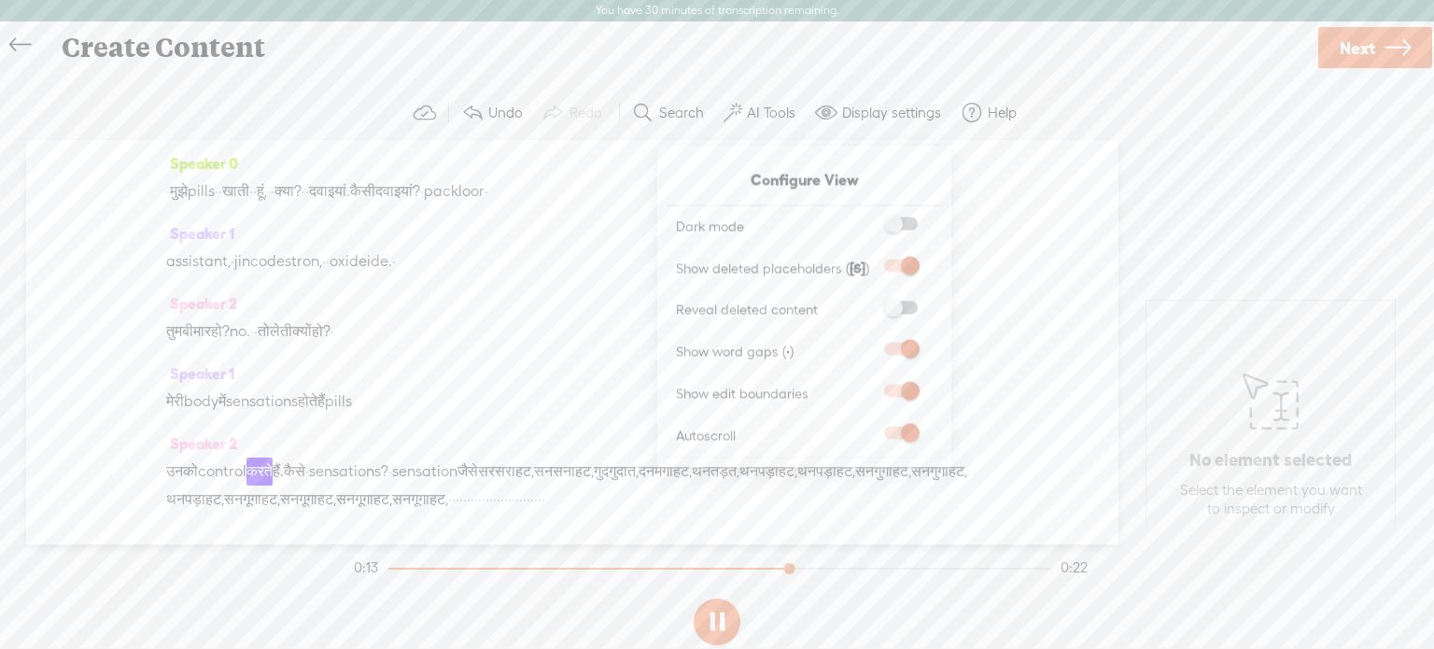
click at [890, 231] on span at bounding box center [901, 224] width 34 height 13
click at [869, 218] on input "checkbox" at bounding box center [869, 218] width 0 height 0
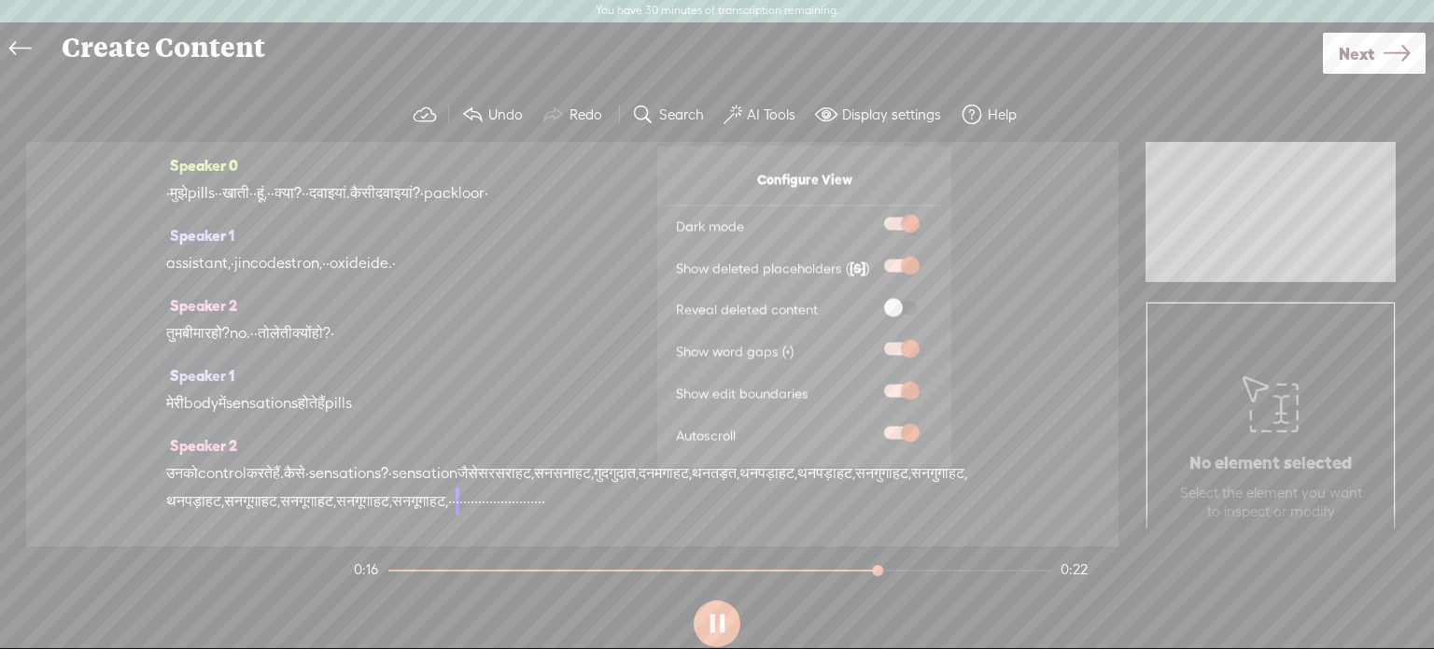
click at [904, 220] on span at bounding box center [901, 224] width 34 height 13
click at [869, 218] on input "checkbox" at bounding box center [869, 218] width 0 height 0
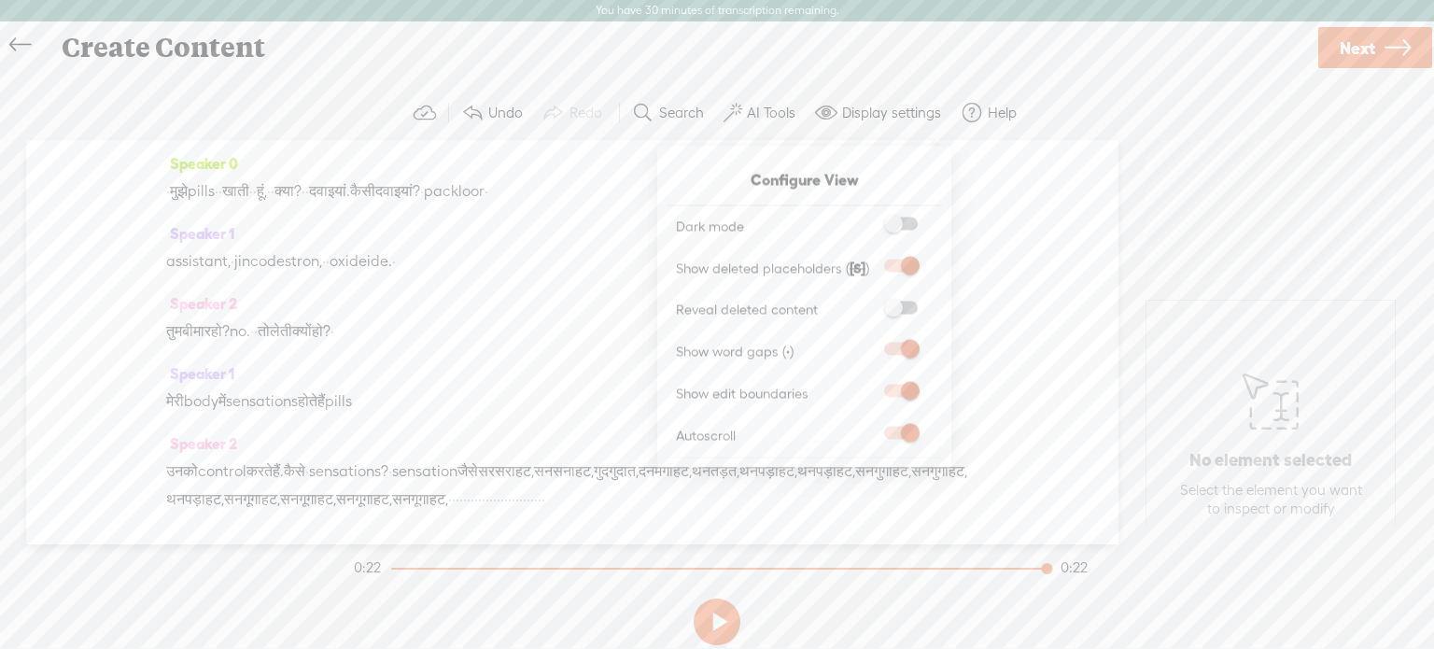
click at [1027, 243] on div "Speaker 0 · मुझे pills · · खाती · · [GEOGRAPHIC_DATA], · · क्या? · · दवाइयां. क…" at bounding box center [572, 342] width 1092 height 404
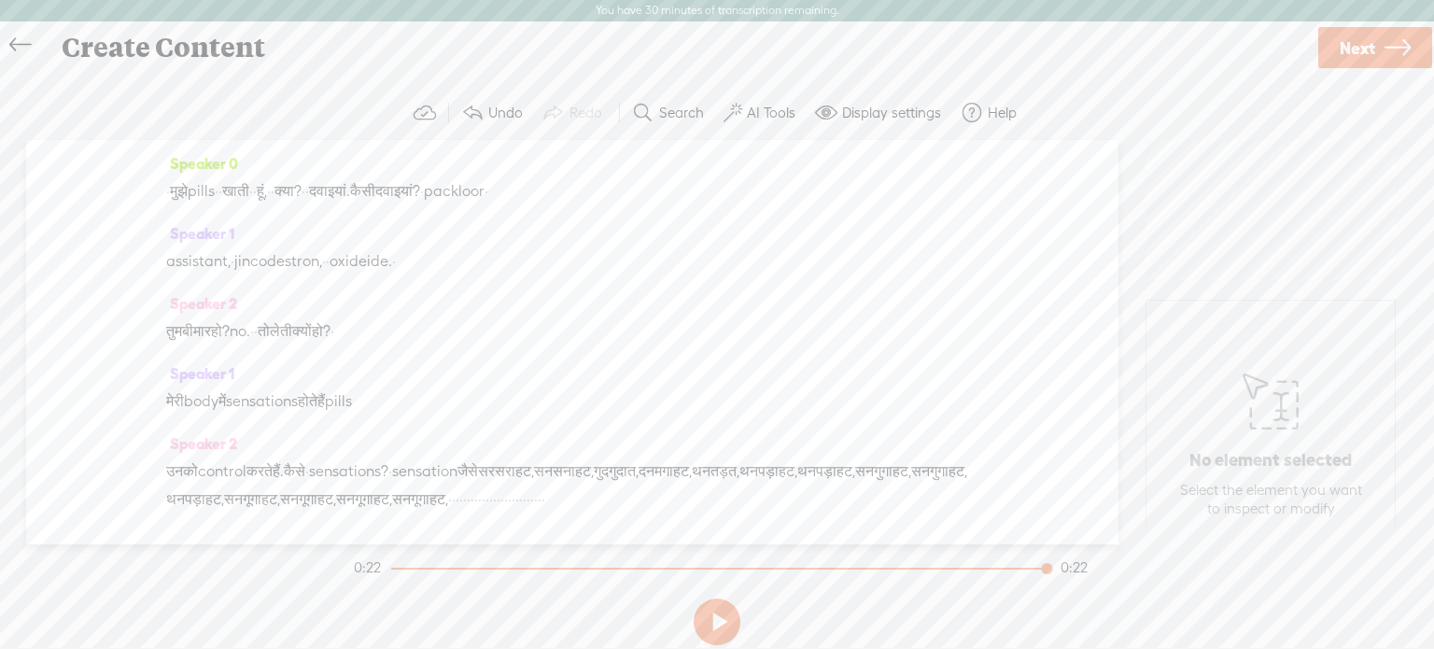
click at [1301, 21] on div "Create Content Use text-to-audio Use voice actor Record From This Browser Use p…" at bounding box center [718, 46] width 1436 height 51
click at [1334, 49] on link "Next" at bounding box center [1375, 47] width 114 height 41
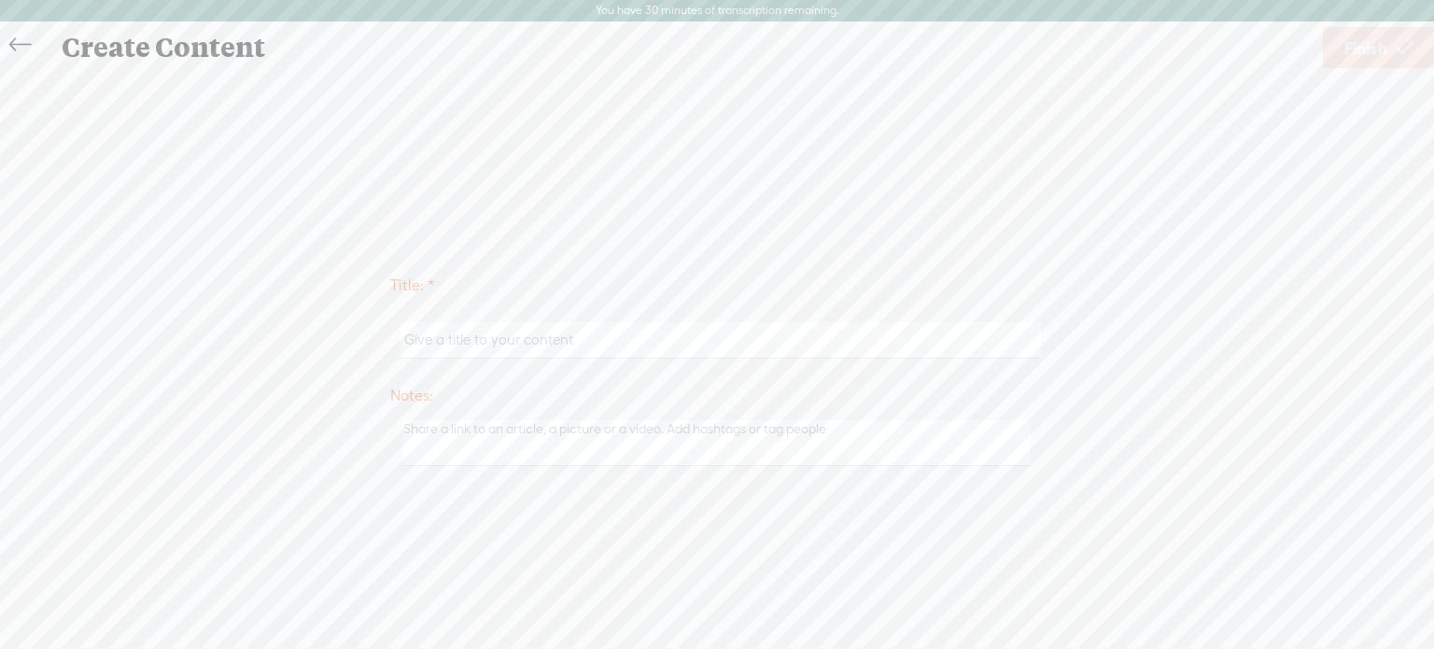
click at [30, 38] on icon at bounding box center [19, 45] width 21 height 42
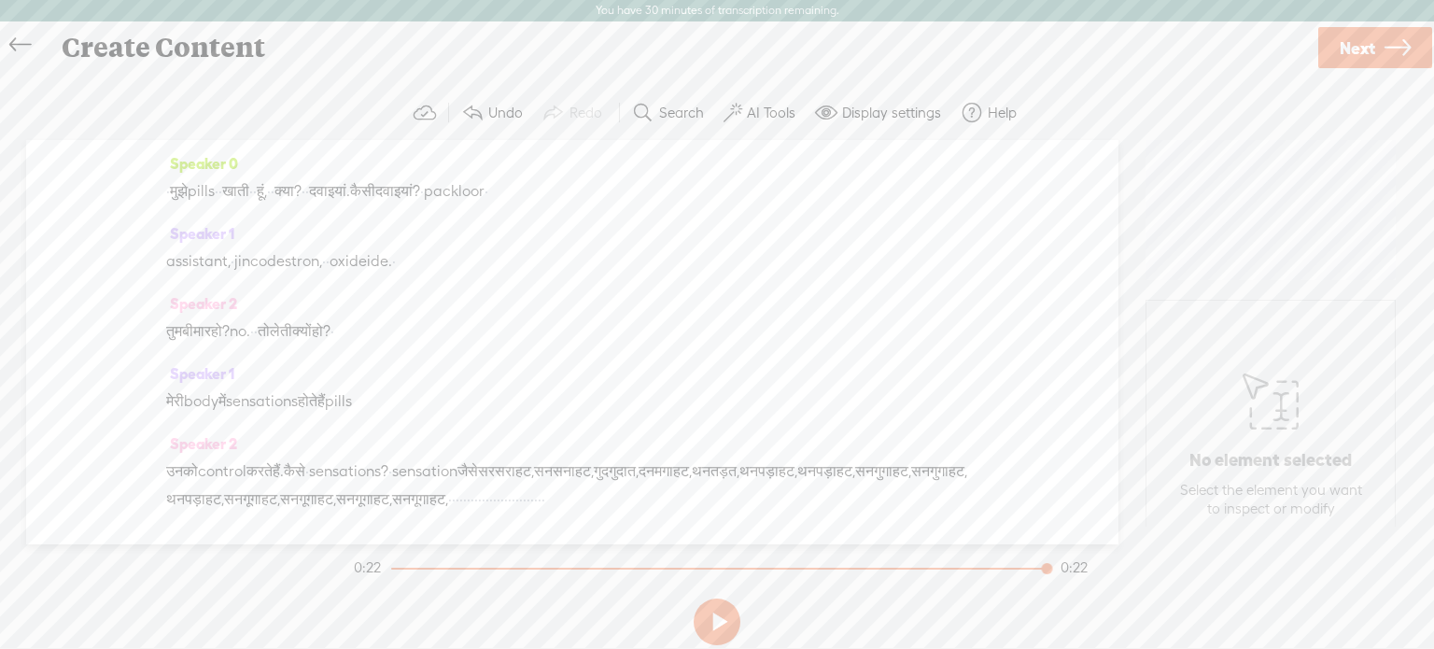
click at [30, 38] on icon at bounding box center [19, 45] width 21 height 42
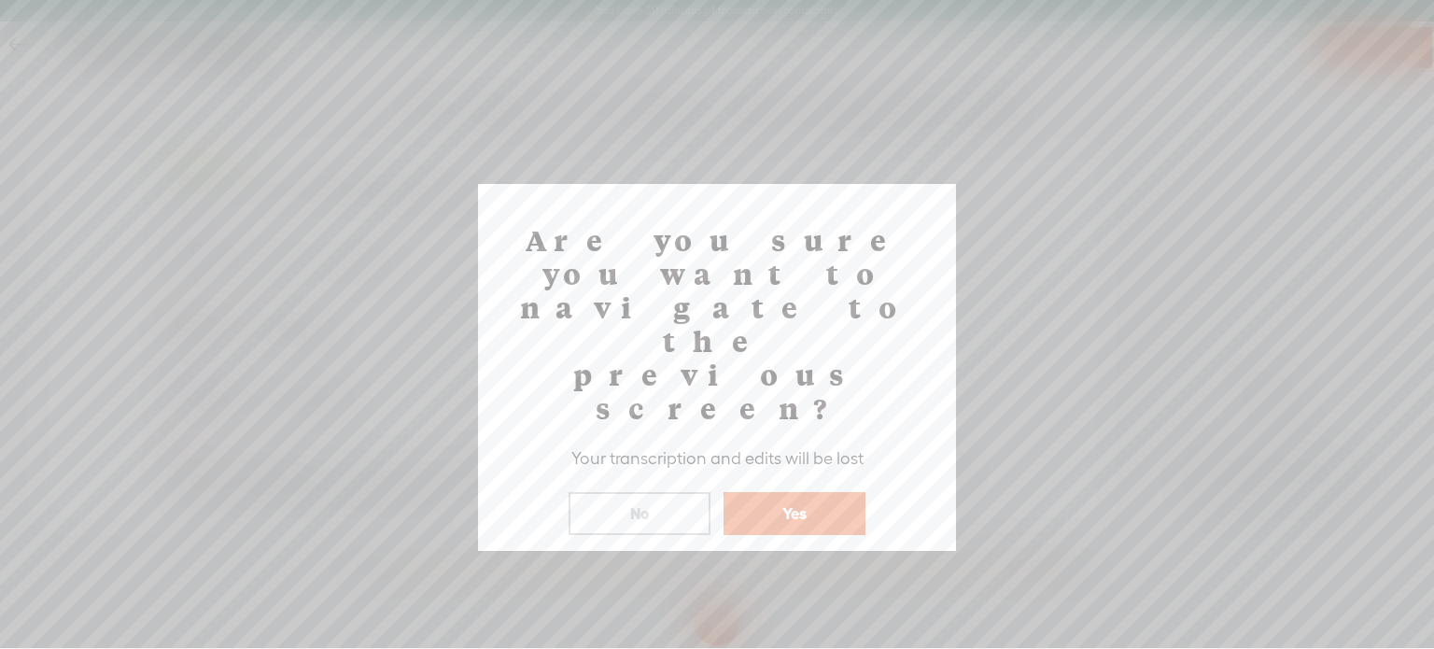
click at [750, 492] on button "Yes" at bounding box center [794, 513] width 142 height 43
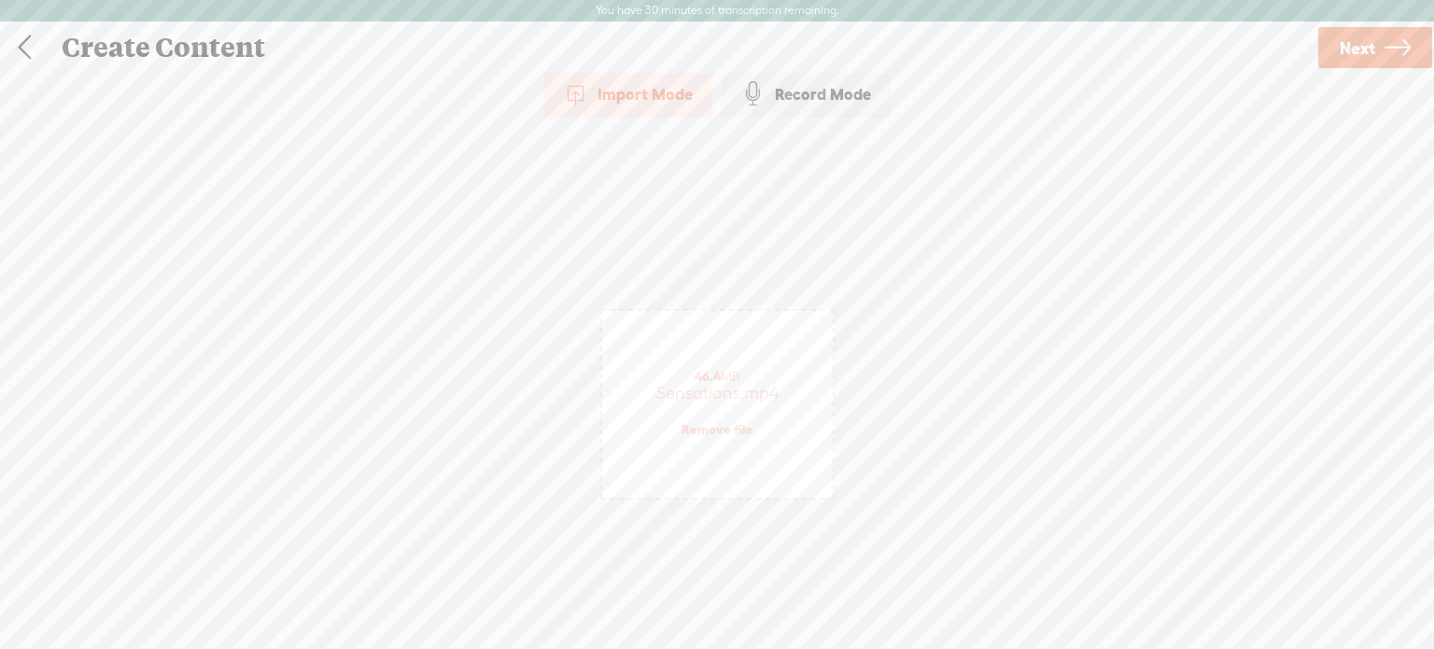
click at [35, 36] on link at bounding box center [24, 47] width 47 height 49
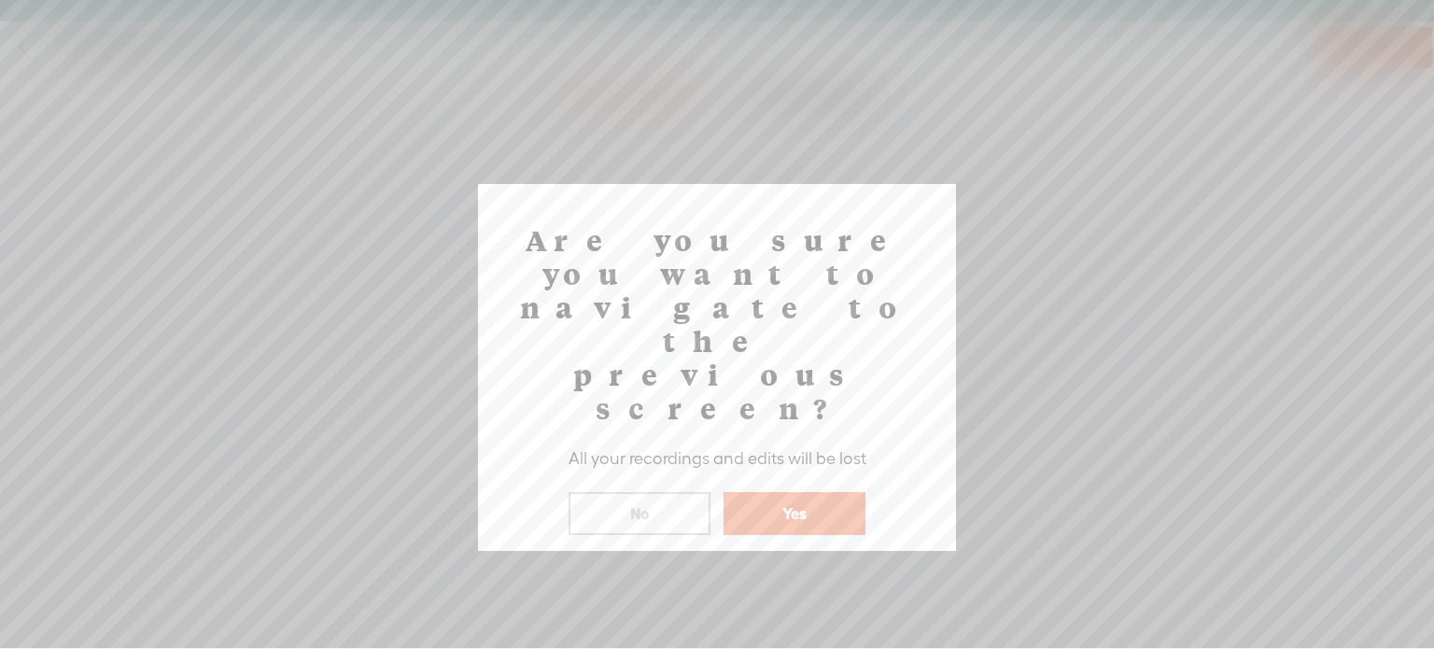
click at [804, 492] on button "Yes" at bounding box center [794, 513] width 142 height 43
